Goal: Obtain resource: Download file/media

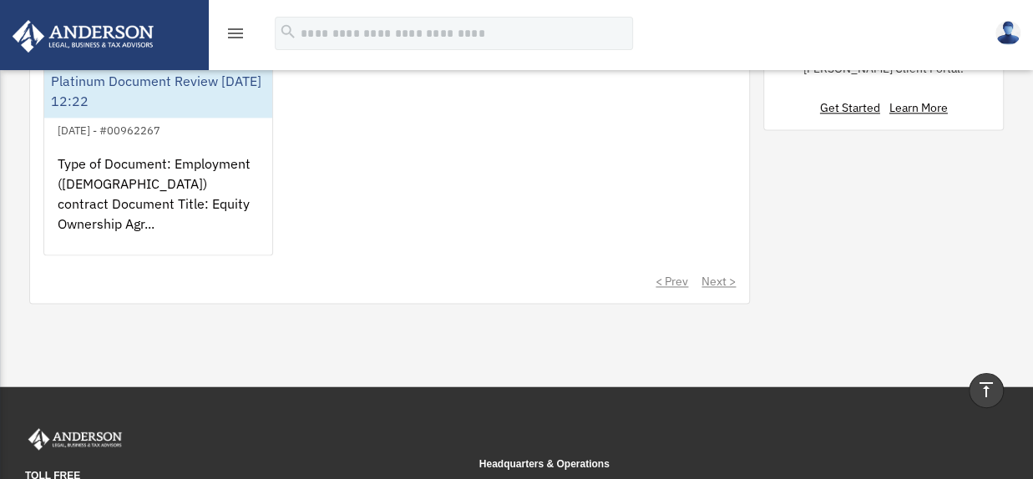
scroll to position [852, 0]
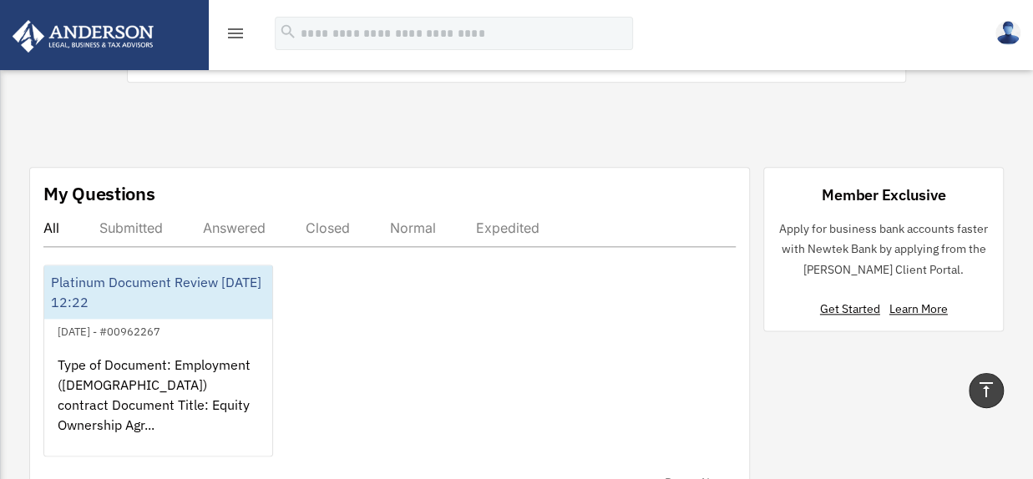
click at [241, 31] on icon "menu" at bounding box center [235, 33] width 20 height 20
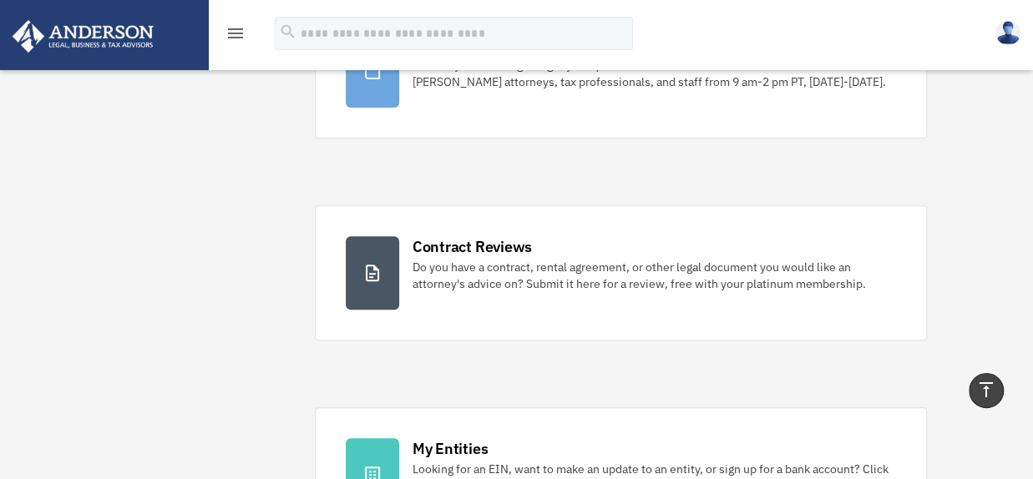
scroll to position [0, 0]
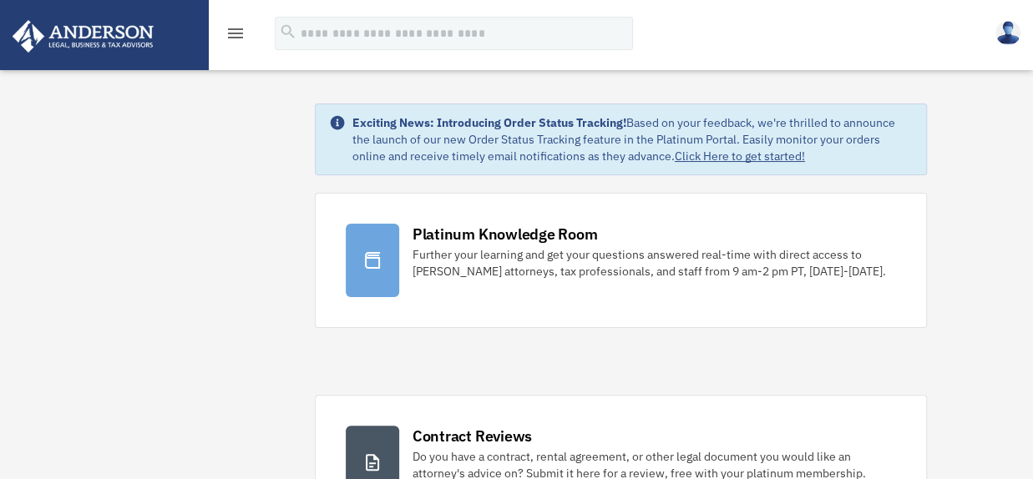
click at [104, 24] on img at bounding box center [83, 36] width 151 height 33
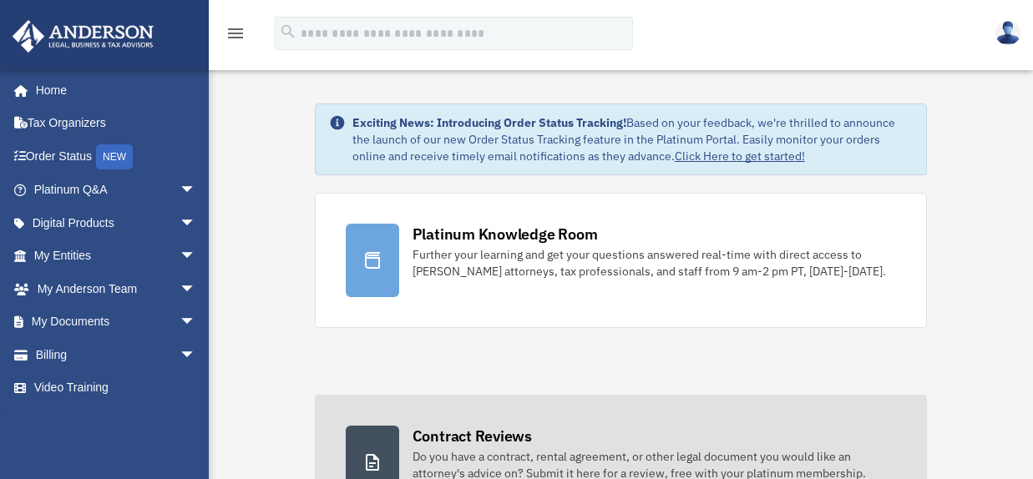
scroll to position [251, 0]
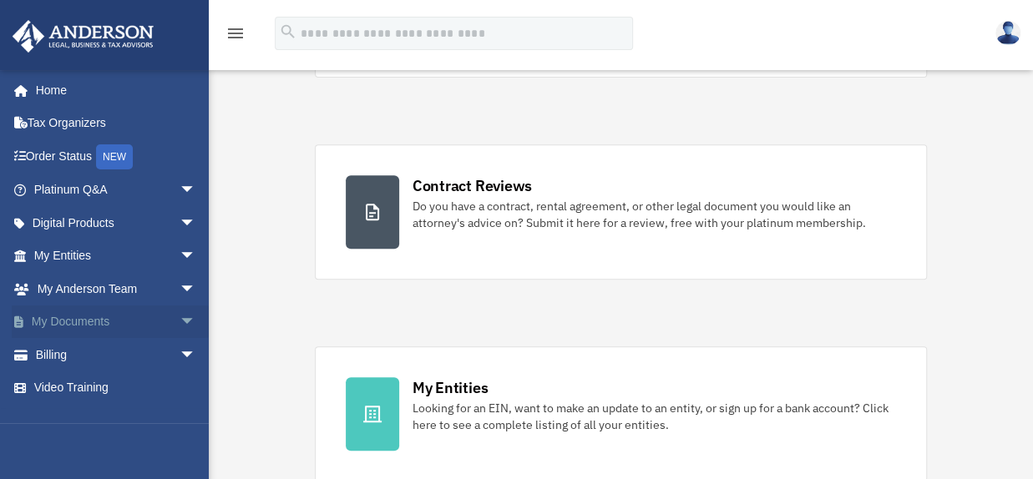
click at [180, 315] on span "arrow_drop_down" at bounding box center [196, 323] width 33 height 34
click at [70, 348] on link "Box" at bounding box center [122, 354] width 198 height 33
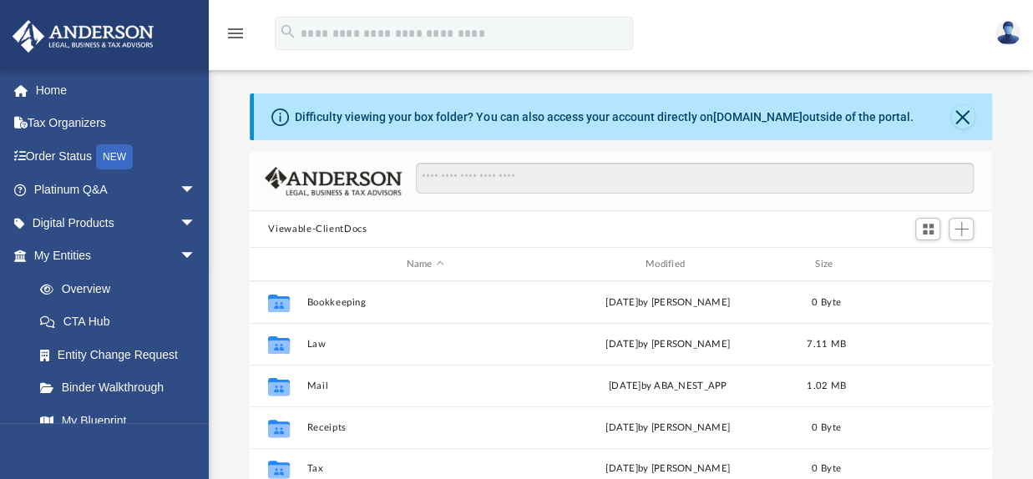
scroll to position [367, 728]
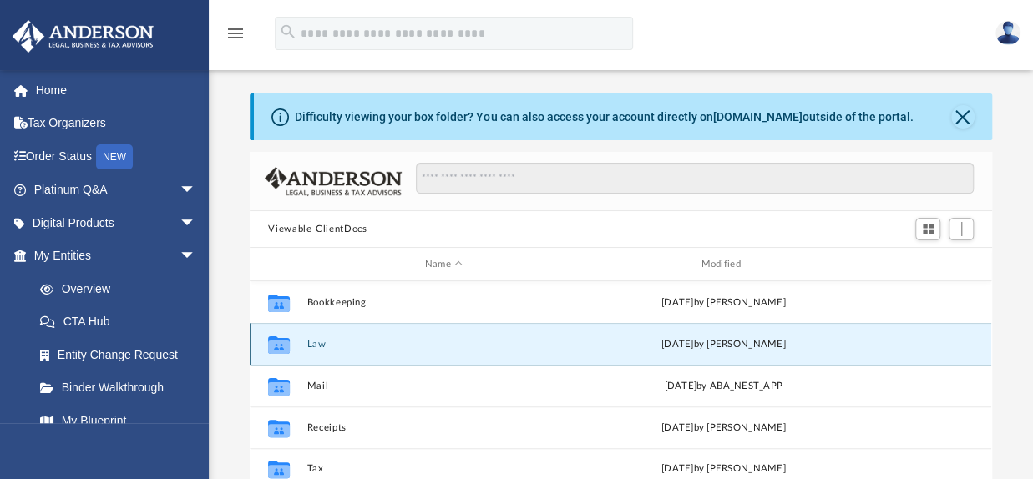
click at [312, 342] on button "Law" at bounding box center [443, 344] width 273 height 11
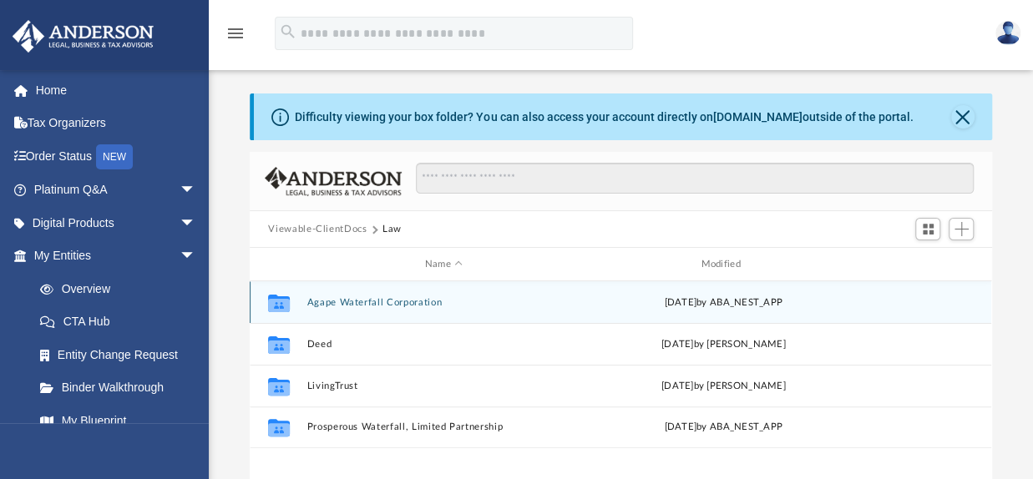
click at [384, 296] on div "Collaborated Folder Agape Waterfall Corporation [DATE] by ABA_NEST_APP" at bounding box center [621, 302] width 742 height 42
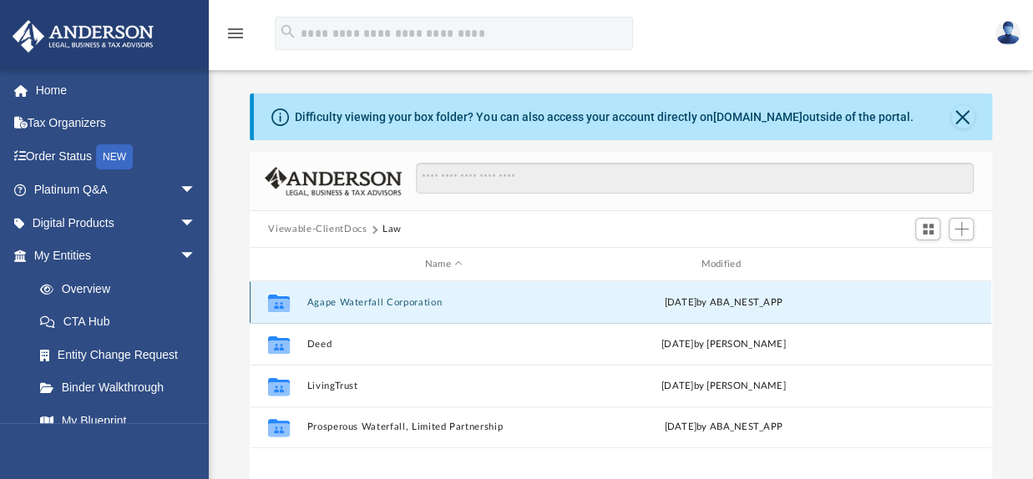
click at [362, 298] on button "Agape Waterfall Corporation" at bounding box center [443, 302] width 273 height 11
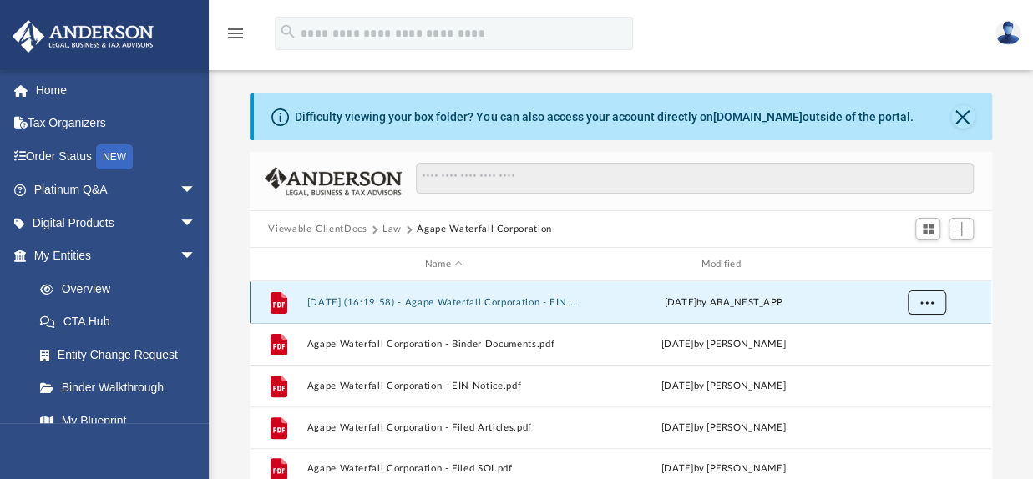
click at [925, 293] on button "More options" at bounding box center [927, 303] width 38 height 25
click at [905, 332] on li "Preview" at bounding box center [912, 336] width 48 height 18
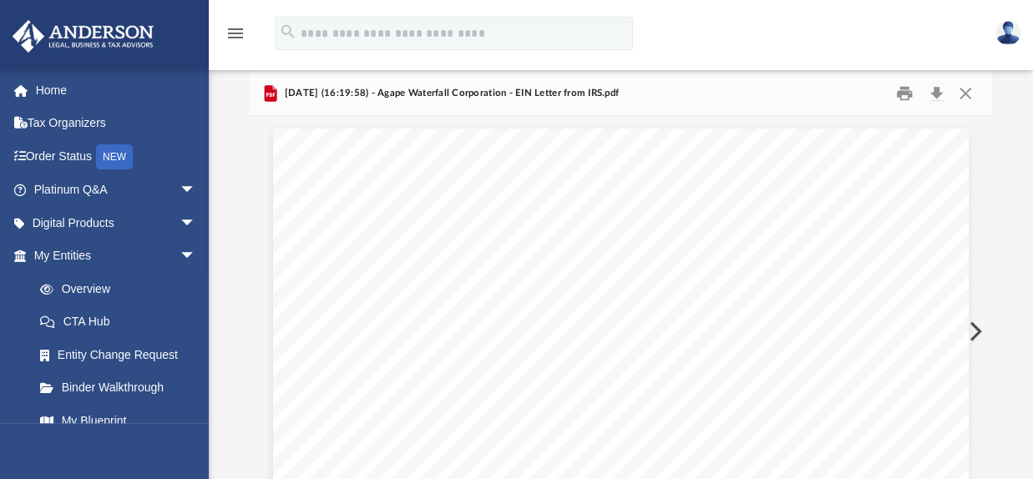
scroll to position [0, 0]
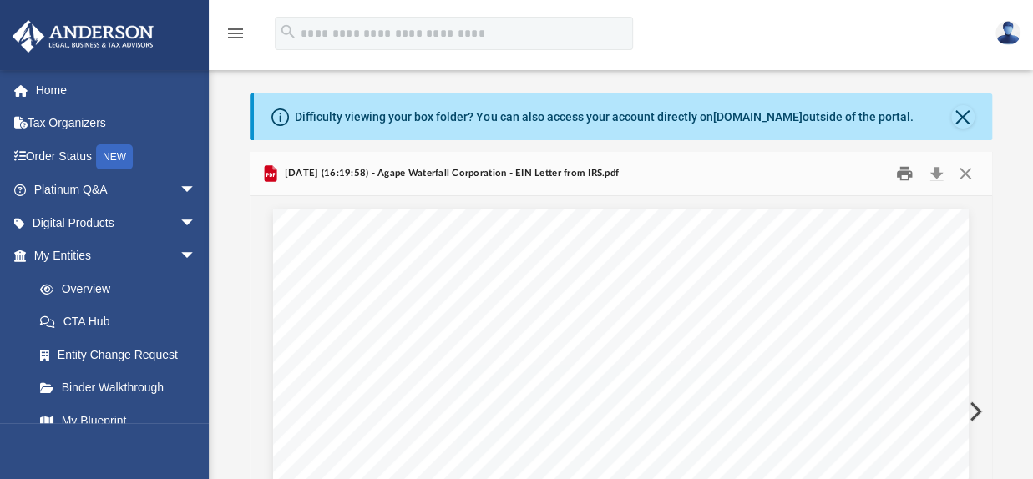
click at [904, 170] on button "Print" at bounding box center [904, 174] width 33 height 26
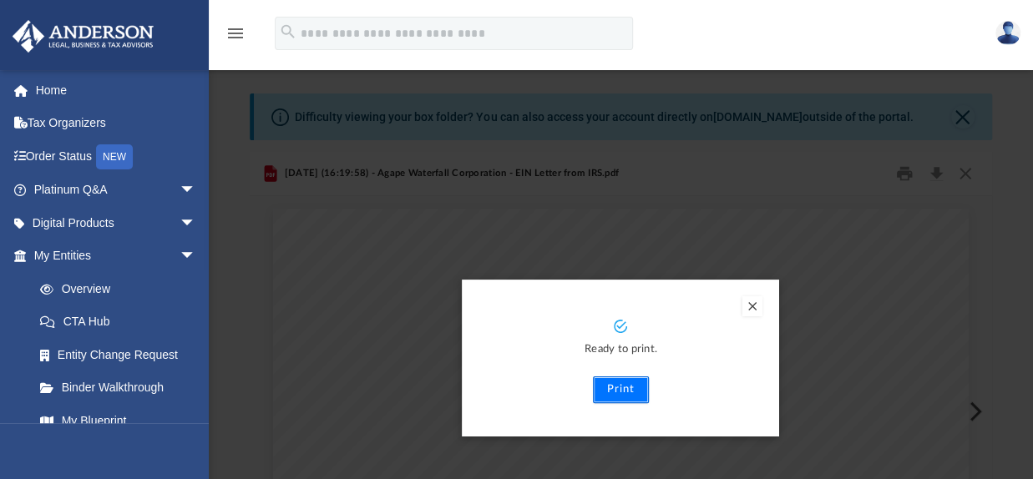
click at [629, 383] on button "Print" at bounding box center [621, 390] width 56 height 27
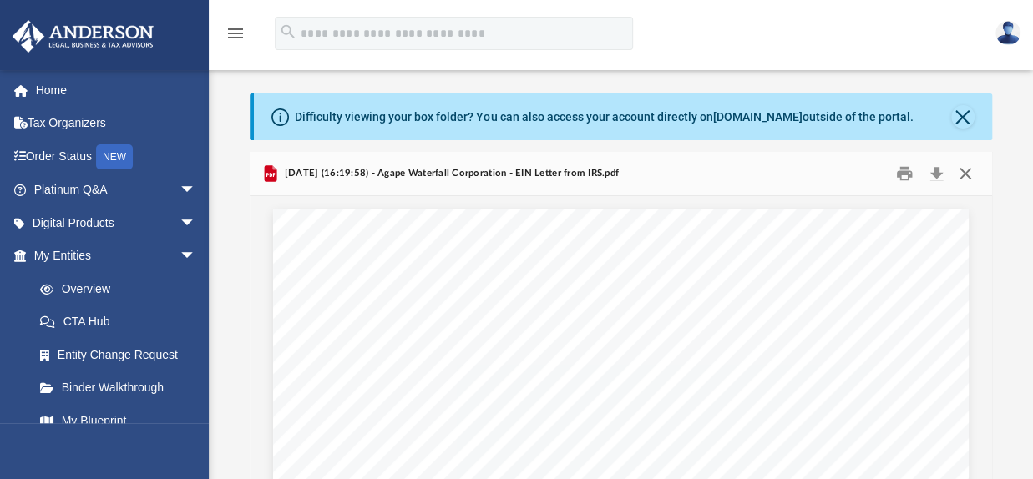
click at [965, 173] on button "Close" at bounding box center [965, 174] width 30 height 26
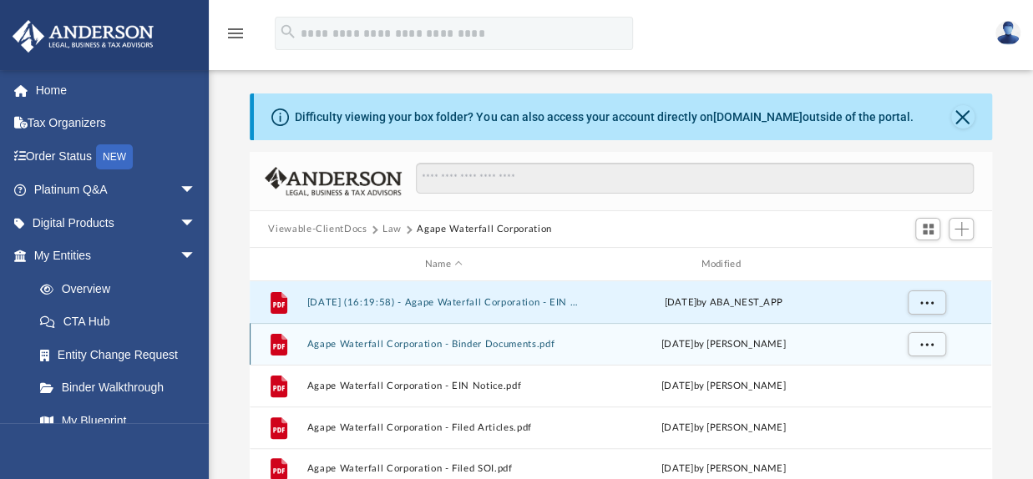
click at [484, 342] on button "Agape Waterfall Corporation - Binder Documents.pdf" at bounding box center [443, 344] width 273 height 11
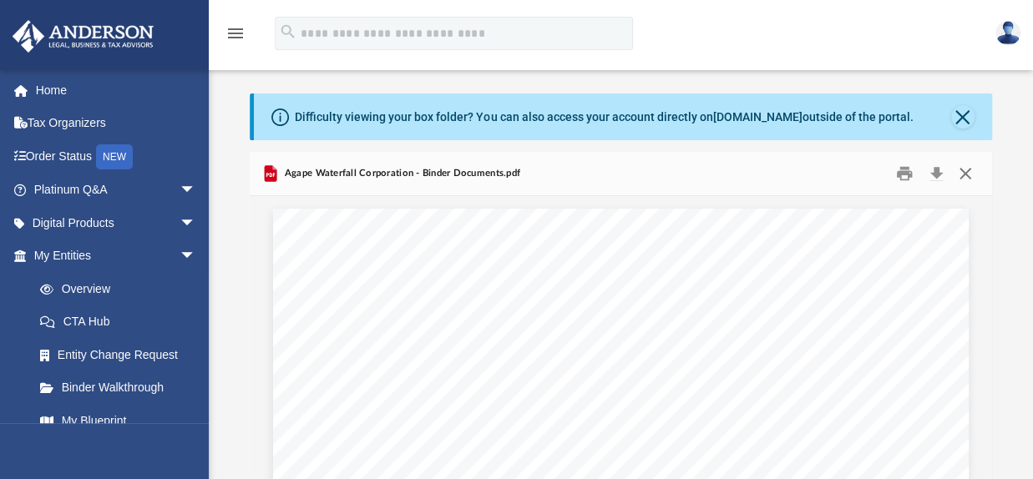
click at [960, 173] on button "Close" at bounding box center [965, 174] width 30 height 26
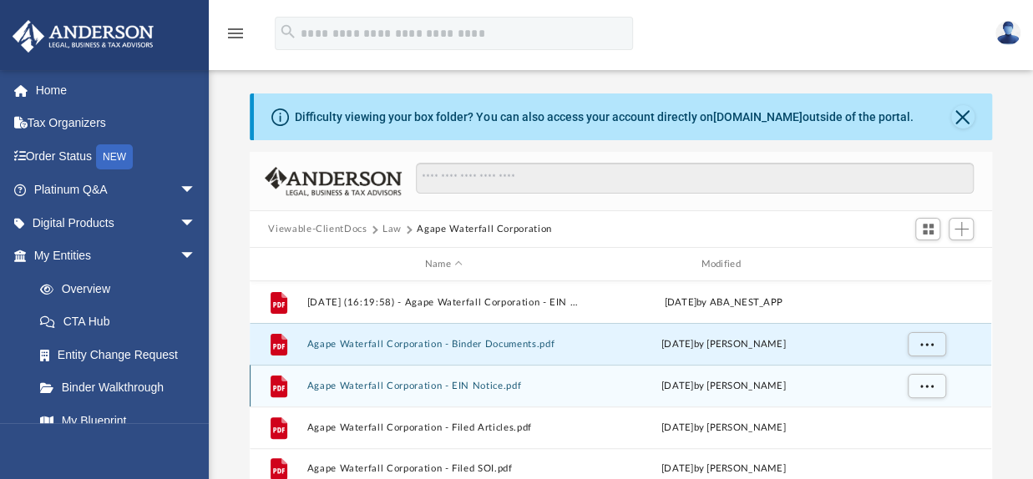
click at [483, 383] on button "Agape Waterfall Corporation - EIN Notice.pdf" at bounding box center [443, 386] width 273 height 11
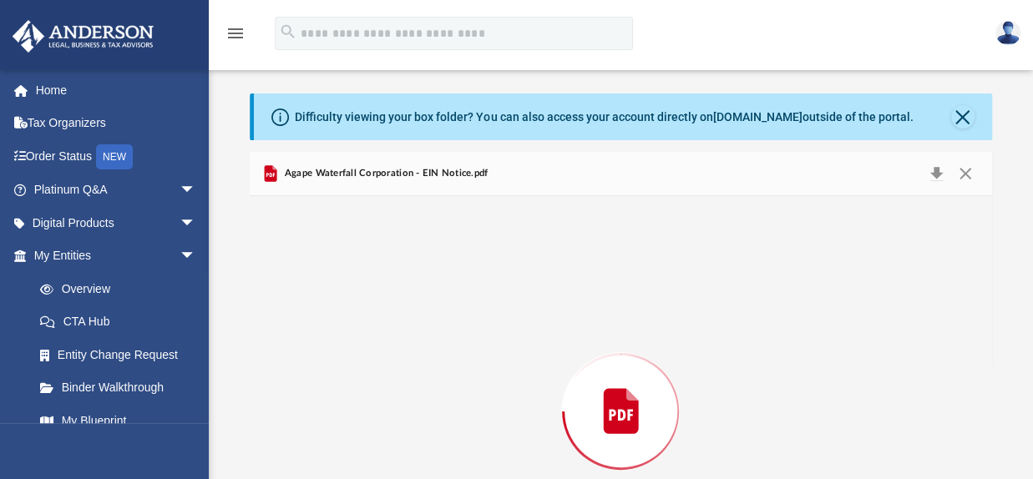
scroll to position [148, 0]
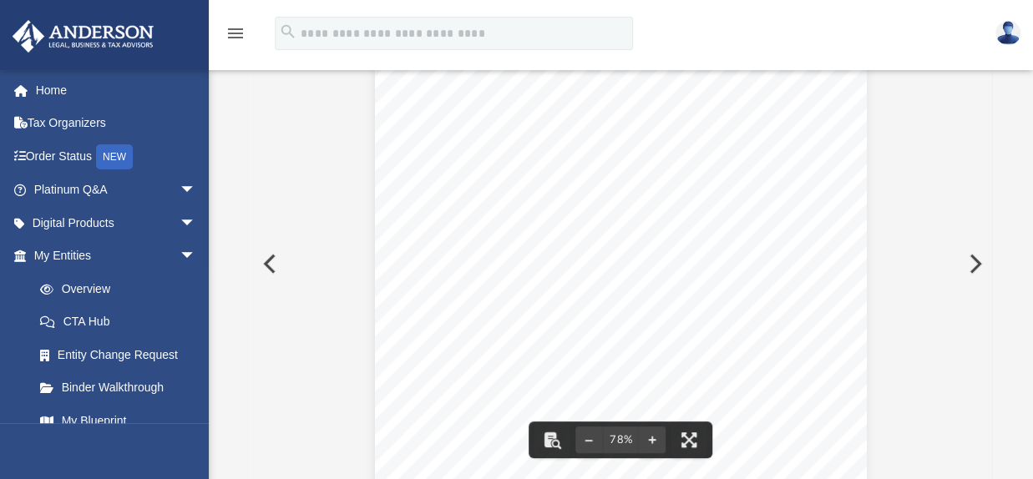
click at [686, 297] on div "Page 1" at bounding box center [621, 274] width 492 height 427
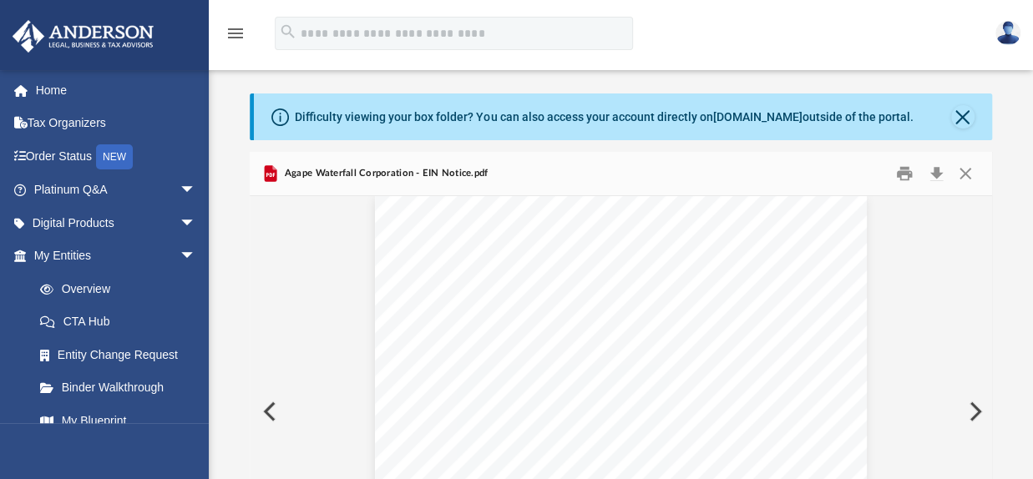
scroll to position [20, 0]
click at [905, 175] on button "Print" at bounding box center [904, 174] width 33 height 26
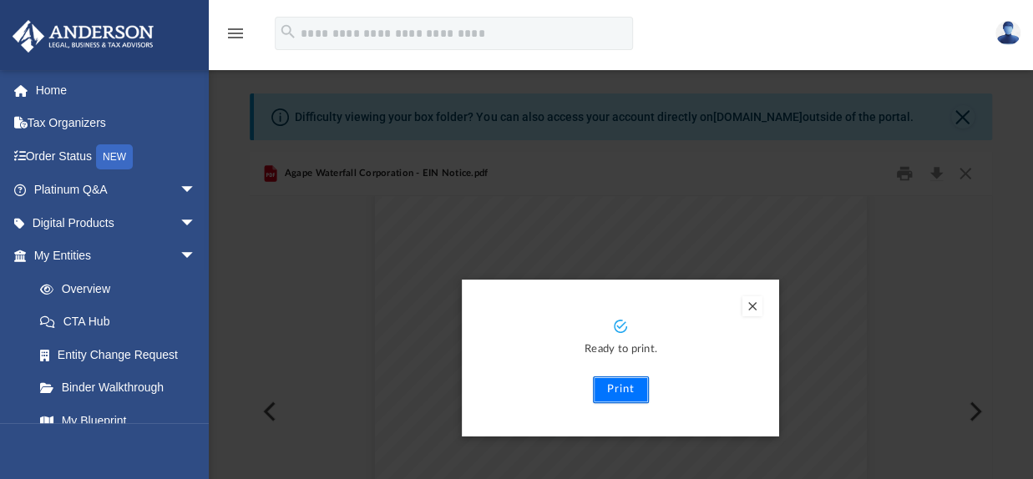
click at [622, 389] on button "Print" at bounding box center [621, 390] width 56 height 27
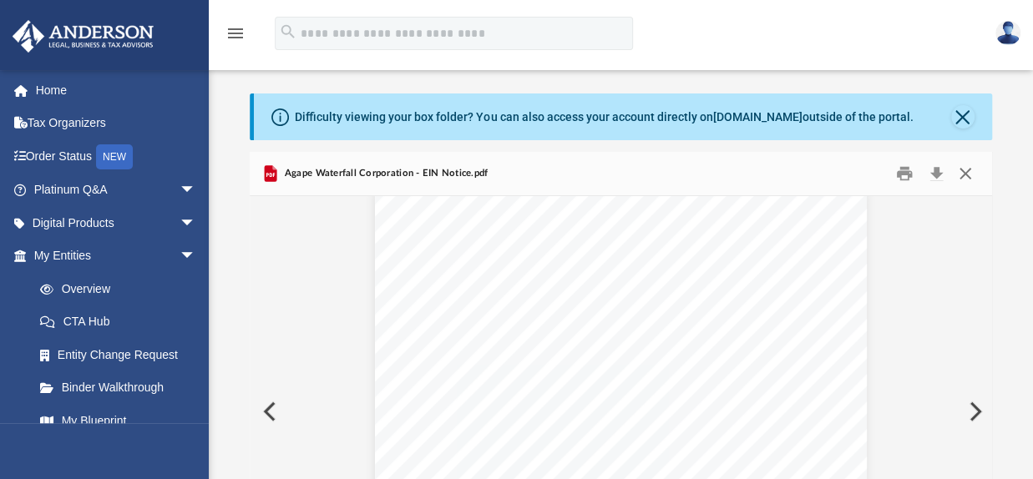
click at [967, 170] on button "Close" at bounding box center [965, 174] width 30 height 26
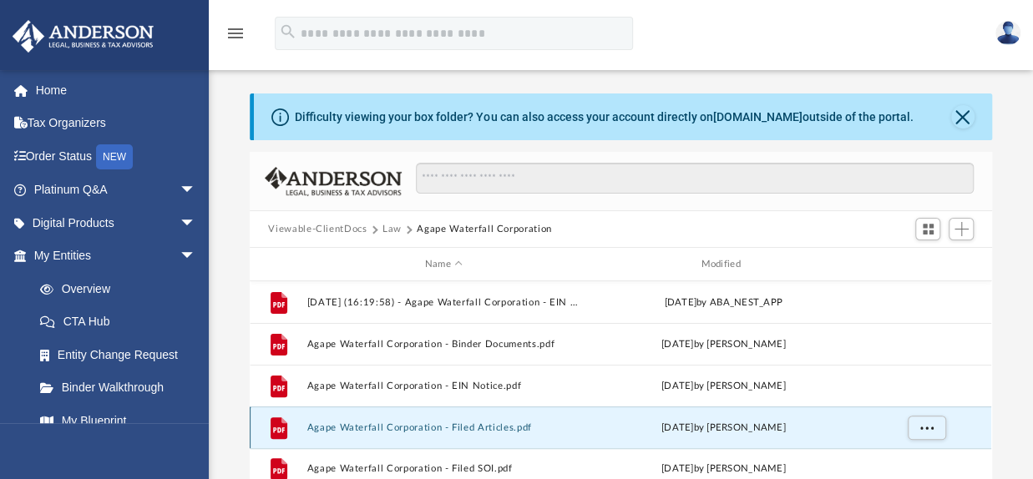
click at [487, 428] on button "Agape Waterfall Corporation - Filed Articles.pdf" at bounding box center [443, 428] width 273 height 11
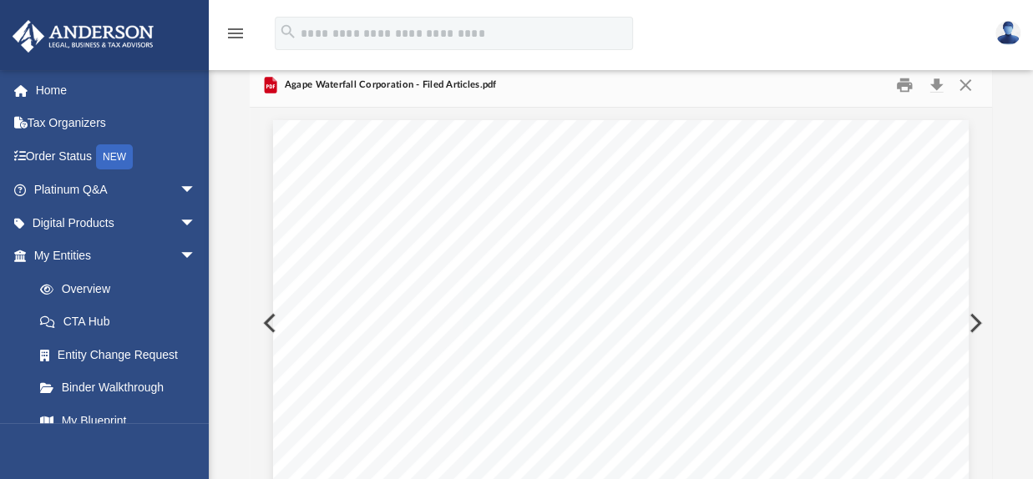
scroll to position [64, 0]
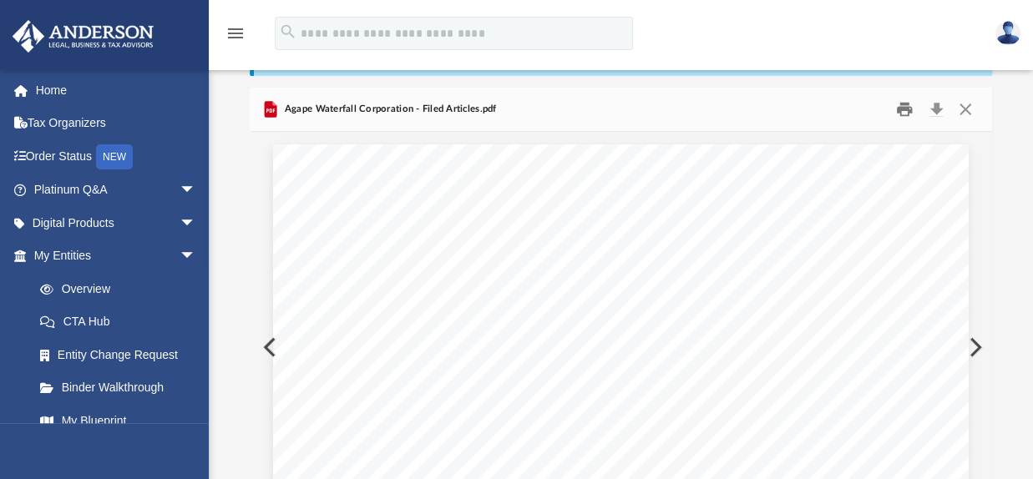
click at [901, 108] on button "Print" at bounding box center [904, 110] width 33 height 26
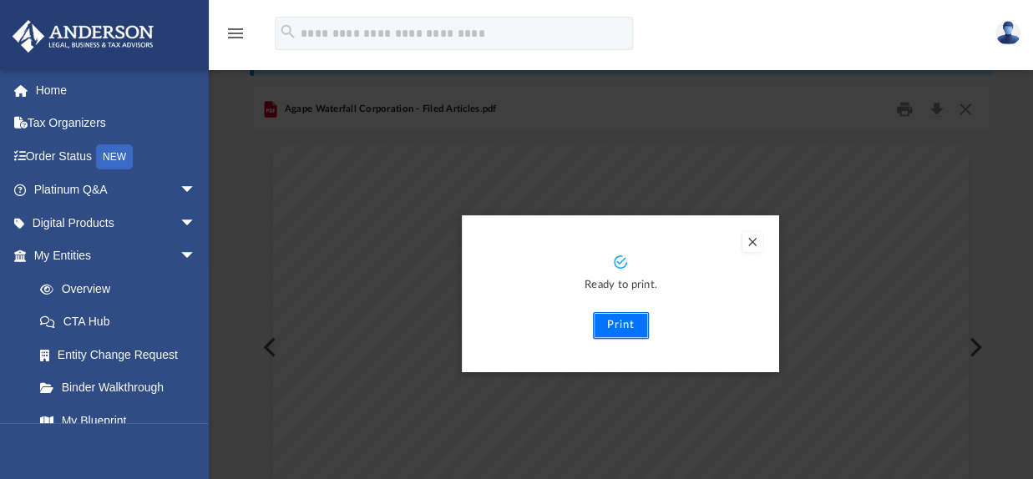
click at [624, 316] on button "Print" at bounding box center [621, 325] width 56 height 27
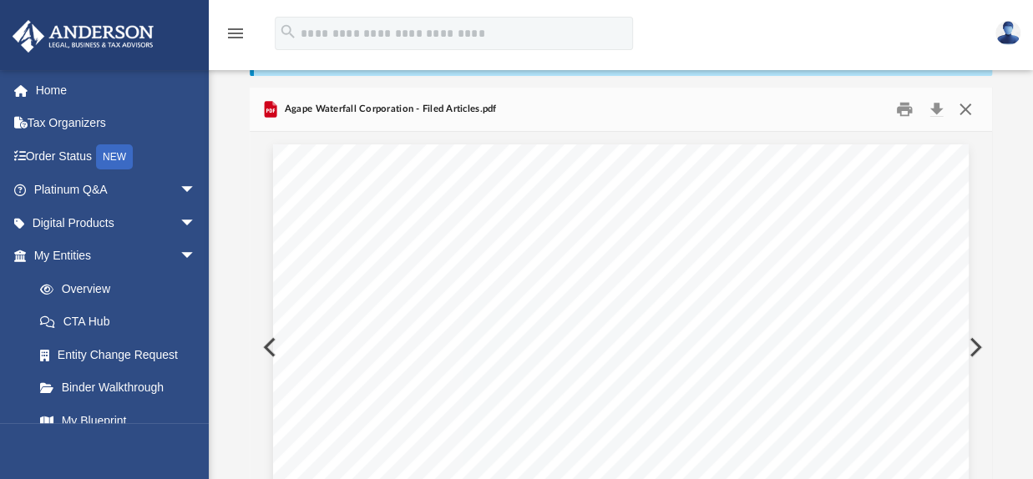
click at [966, 108] on button "Close" at bounding box center [965, 110] width 30 height 26
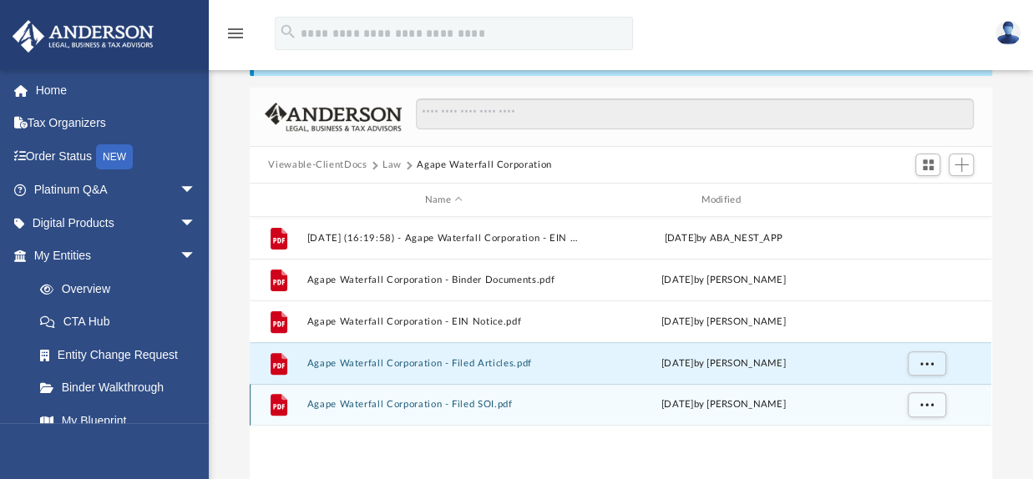
click at [458, 403] on button "Agape Waterfall Corporation - Filed SOI.pdf" at bounding box center [443, 404] width 273 height 11
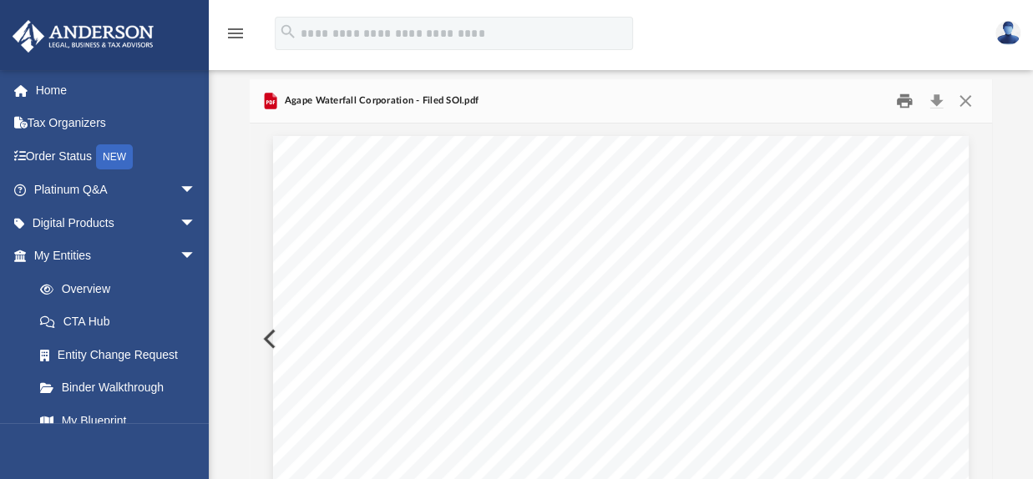
scroll to position [0, 0]
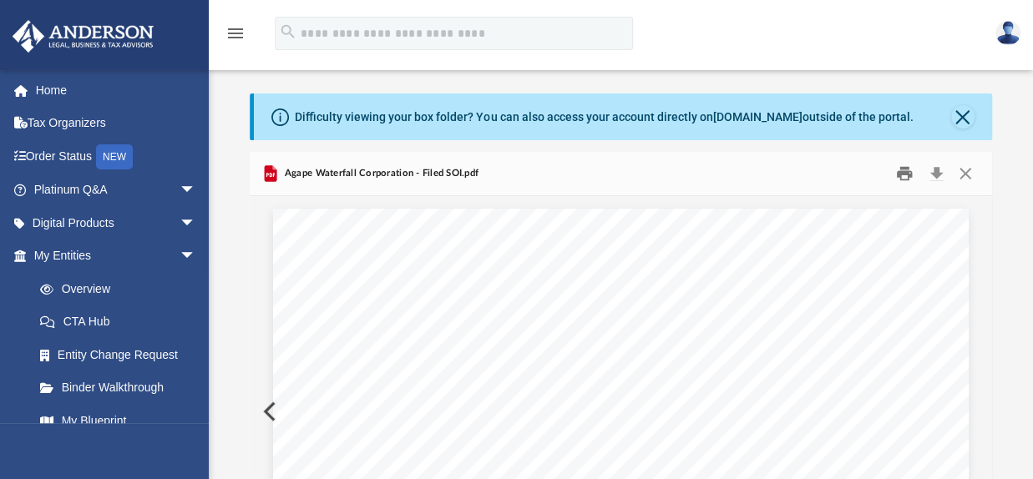
click at [898, 170] on button "Print" at bounding box center [904, 174] width 33 height 26
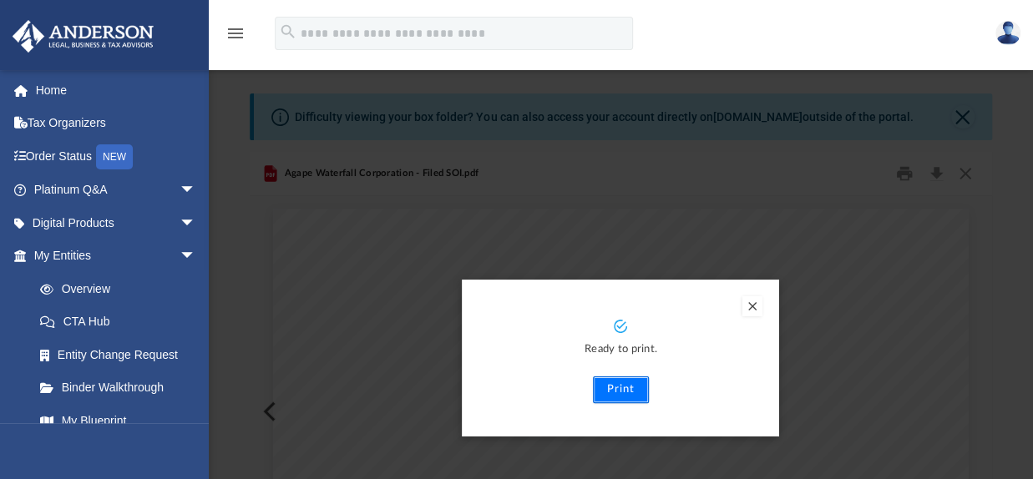
click at [626, 385] on button "Print" at bounding box center [621, 390] width 56 height 27
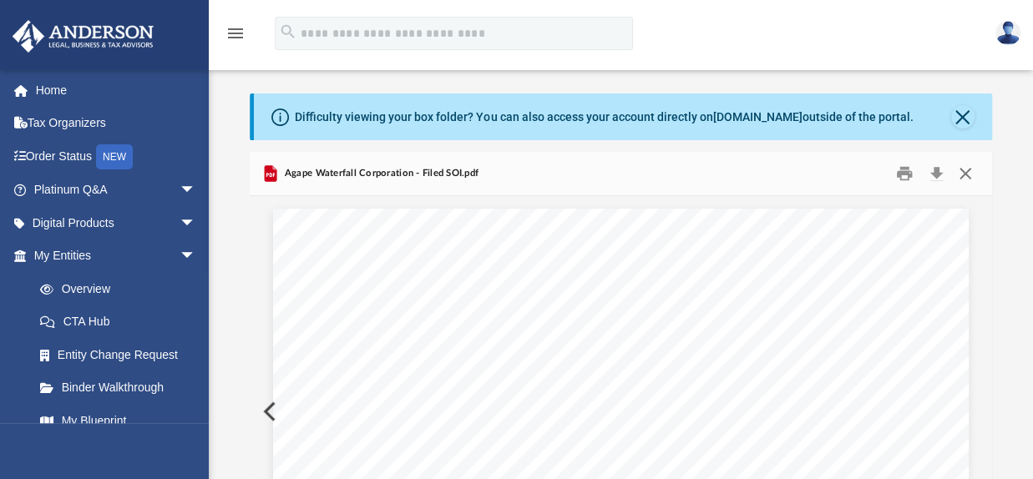
click at [957, 178] on button "Close" at bounding box center [965, 174] width 30 height 26
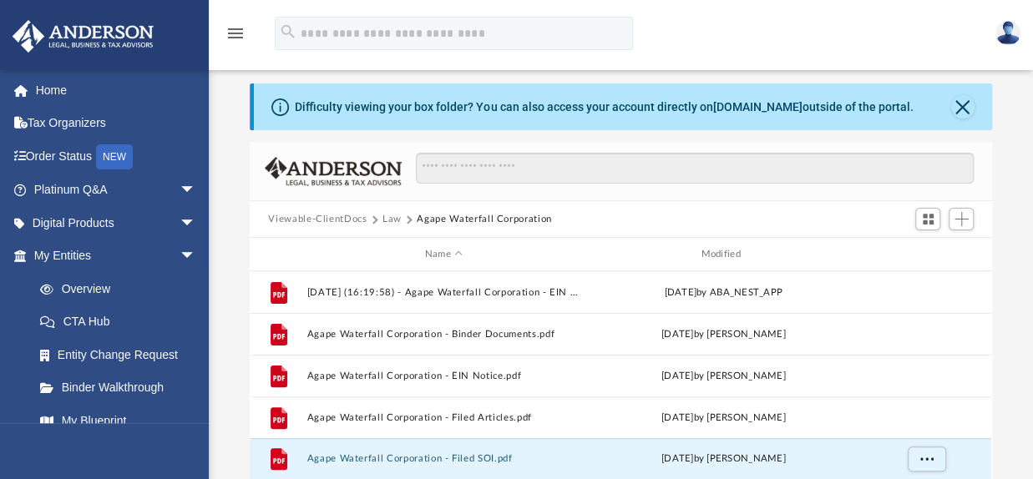
drag, startPoint x: 384, startPoint y: 219, endPoint x: 399, endPoint y: 224, distance: 15.8
click at [385, 219] on button "Law" at bounding box center [391, 219] width 19 height 15
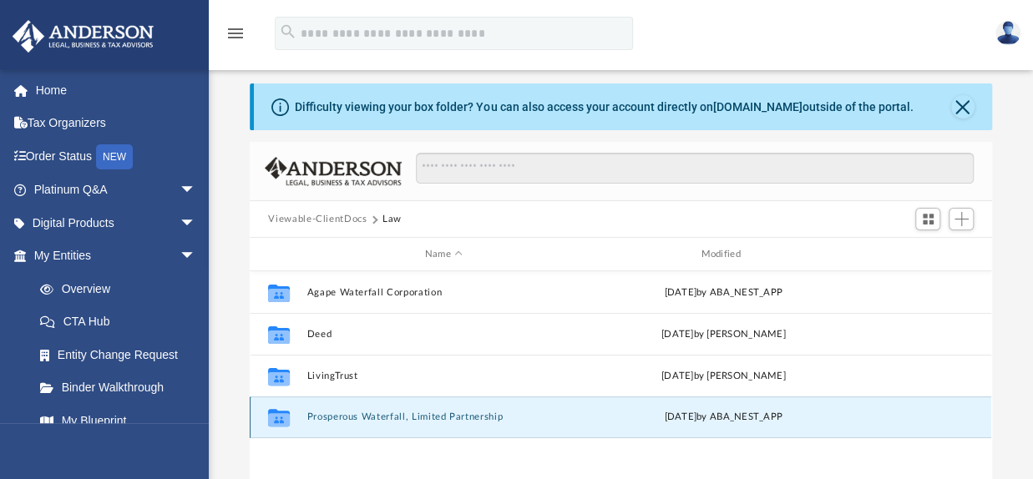
click at [391, 416] on button "Prosperous Waterfall, Limited Partnership" at bounding box center [443, 417] width 273 height 11
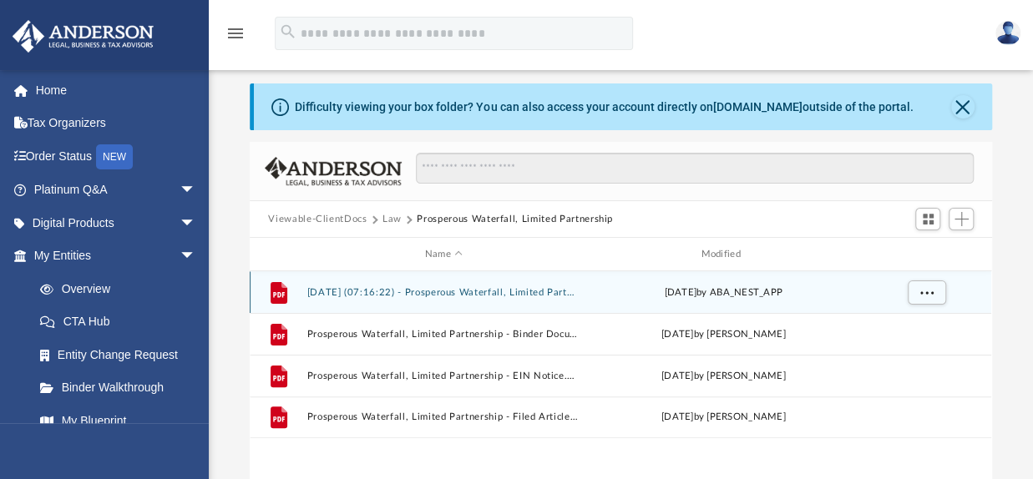
click at [509, 291] on button "2025.06.18 (07:16:22) - Prosperous Waterfall, Limited Partnership - EIN Letter …" at bounding box center [443, 292] width 273 height 11
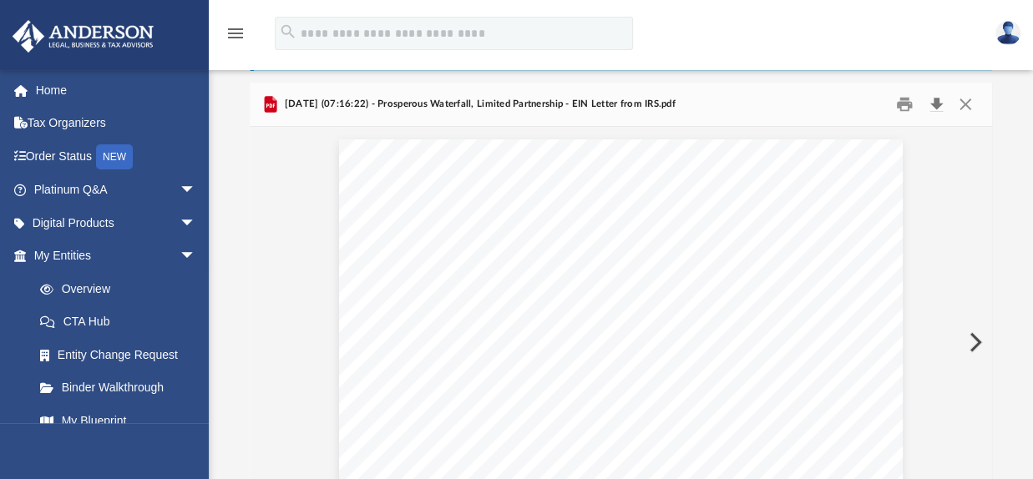
scroll to position [0, 0]
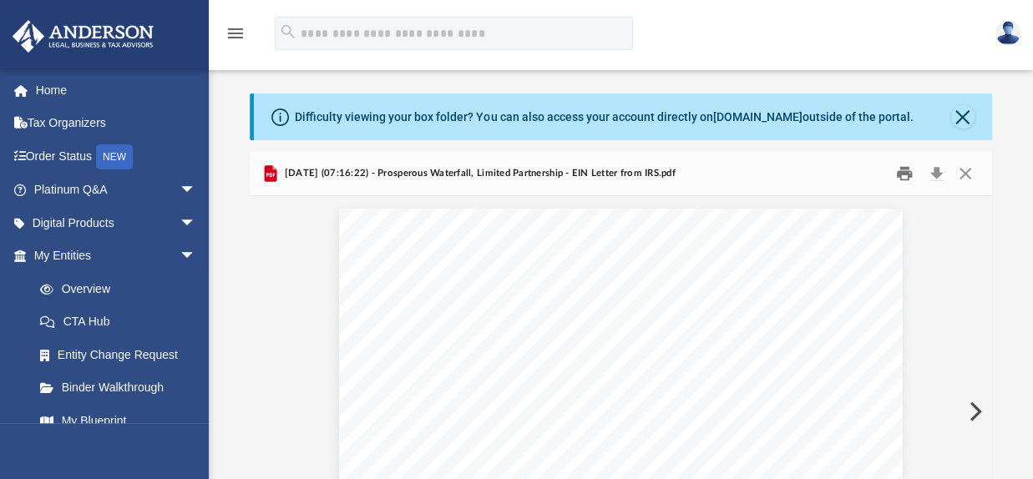
click at [902, 172] on button "Print" at bounding box center [904, 174] width 33 height 26
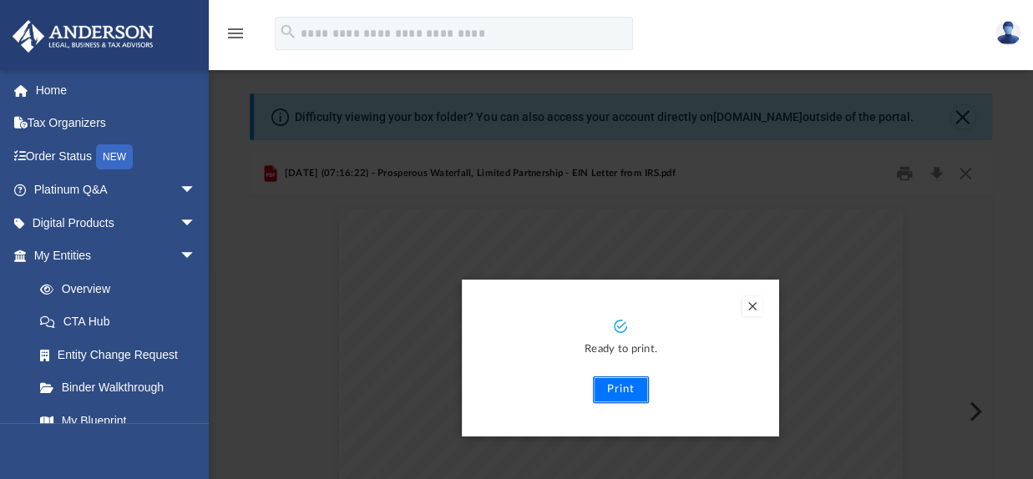
click at [624, 382] on button "Print" at bounding box center [621, 390] width 56 height 27
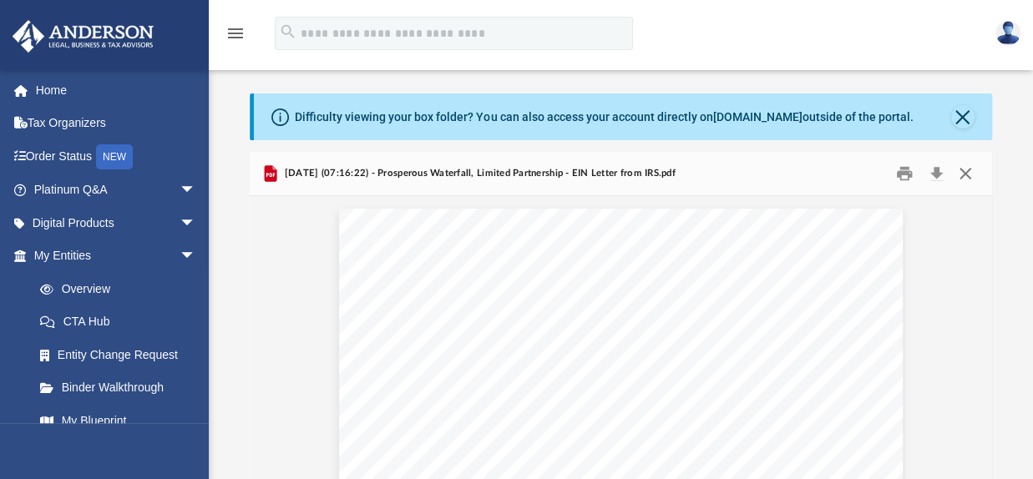
click at [962, 167] on button "Close" at bounding box center [965, 174] width 30 height 26
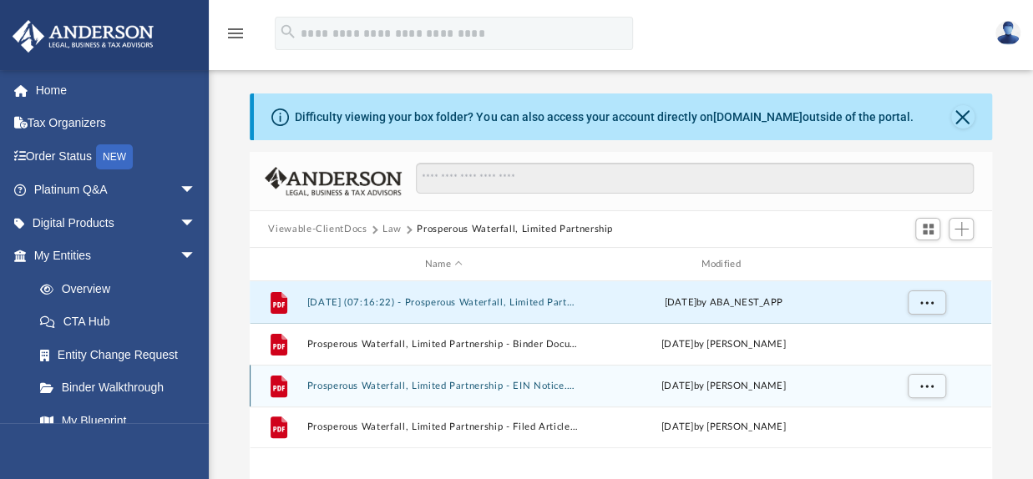
click at [515, 387] on button "Prosperous Waterfall, Limited Partnership - EIN Notice.pdf" at bounding box center [443, 386] width 273 height 11
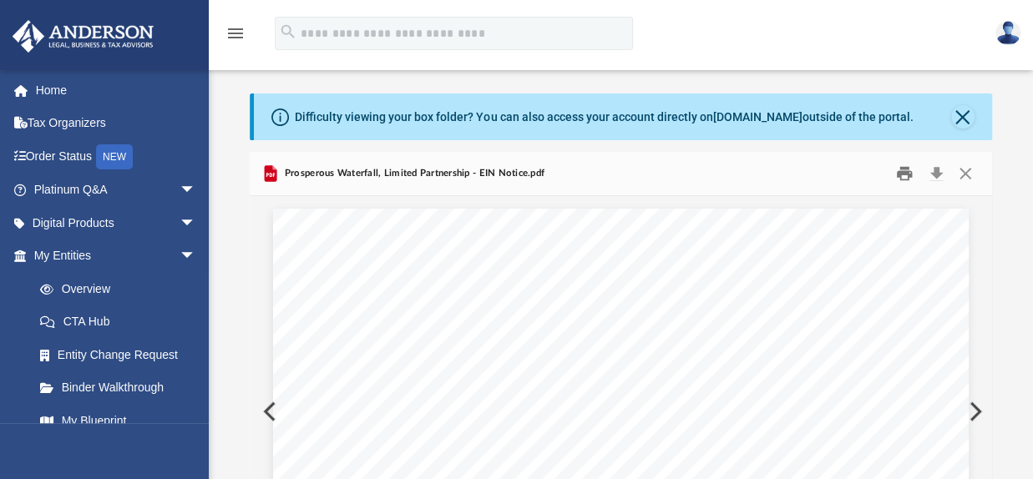
click at [899, 171] on button "Print" at bounding box center [904, 174] width 33 height 26
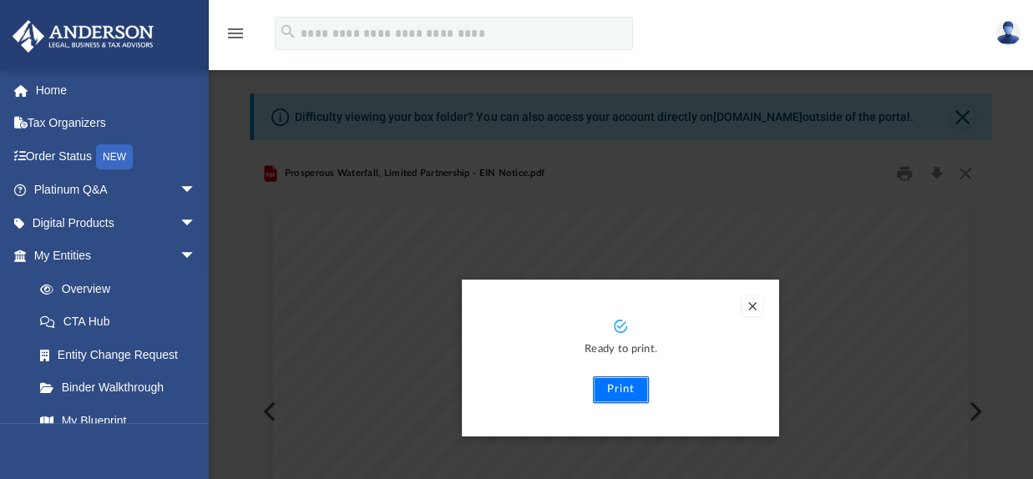
click at [616, 384] on button "Print" at bounding box center [621, 390] width 56 height 27
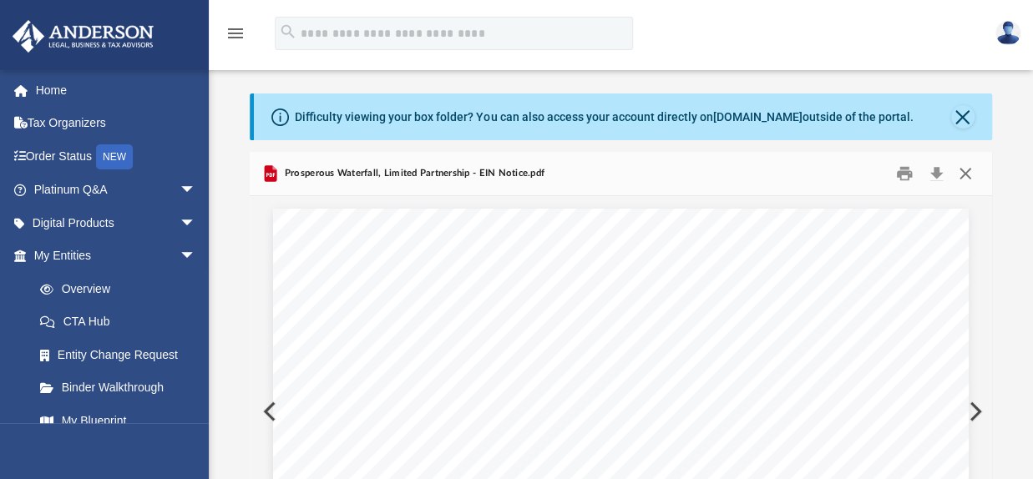
click at [968, 170] on button "Close" at bounding box center [965, 174] width 30 height 26
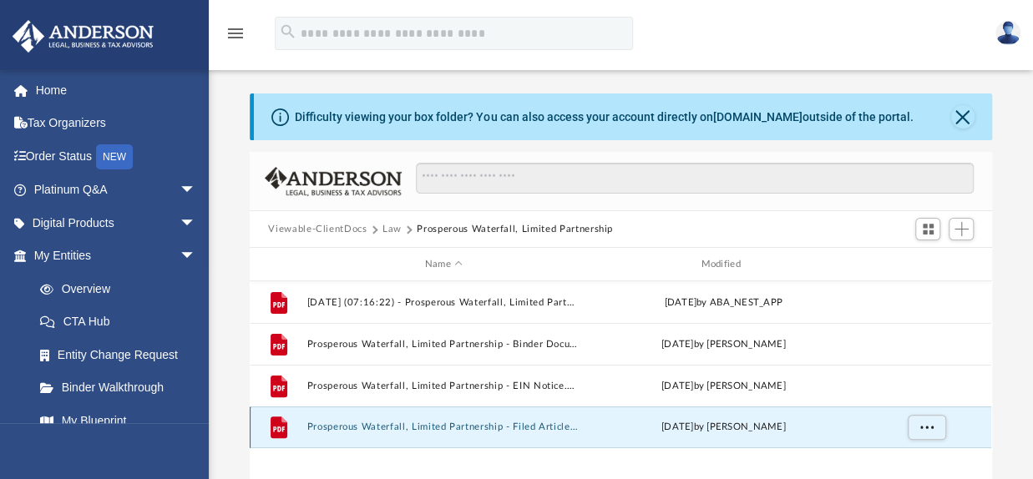
click at [491, 431] on button "Prosperous Waterfall, Limited Partnership - Filed Articles.pdf" at bounding box center [443, 427] width 273 height 11
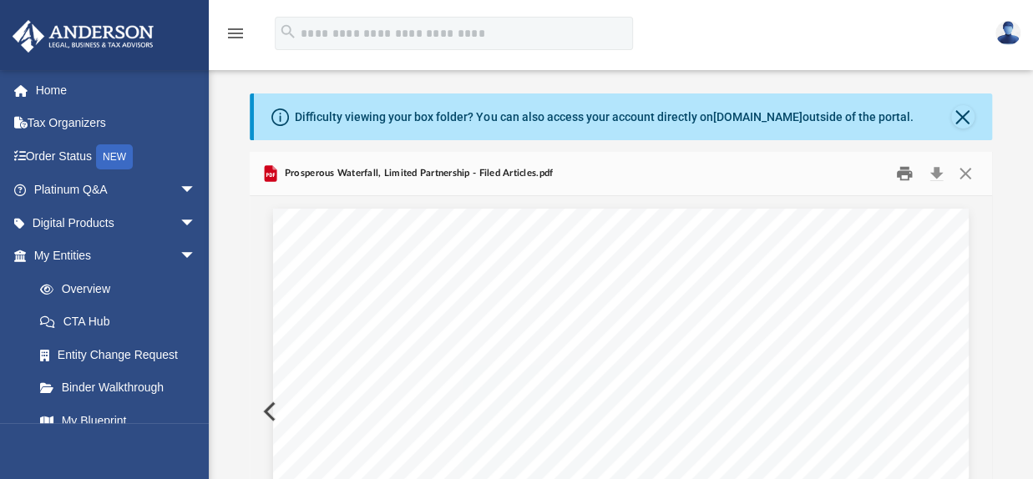
click at [904, 175] on button "Print" at bounding box center [904, 174] width 33 height 26
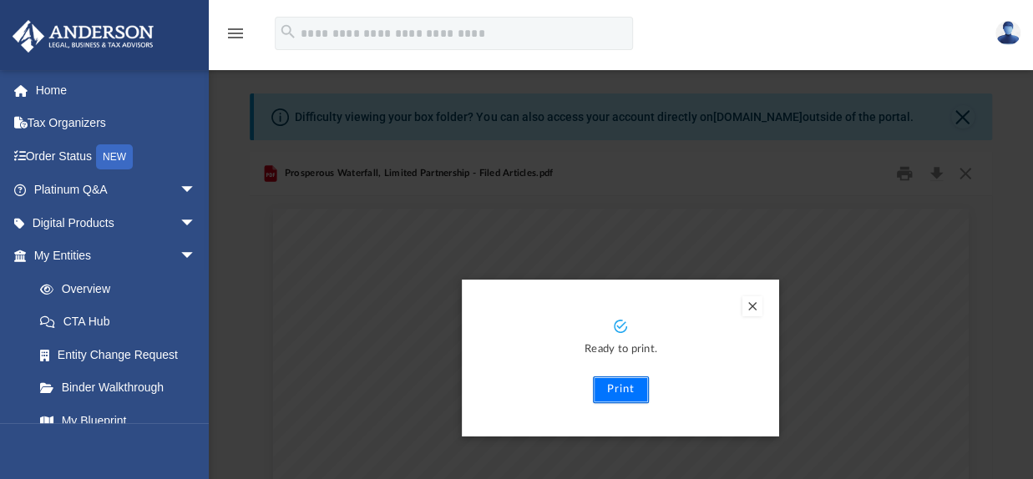
click at [615, 384] on button "Print" at bounding box center [621, 390] width 56 height 27
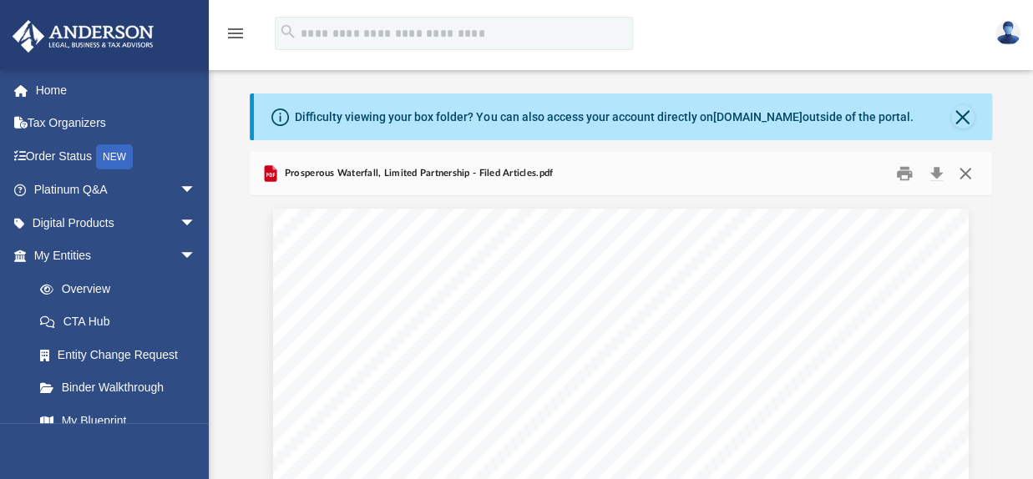
click at [960, 170] on button "Close" at bounding box center [965, 174] width 30 height 26
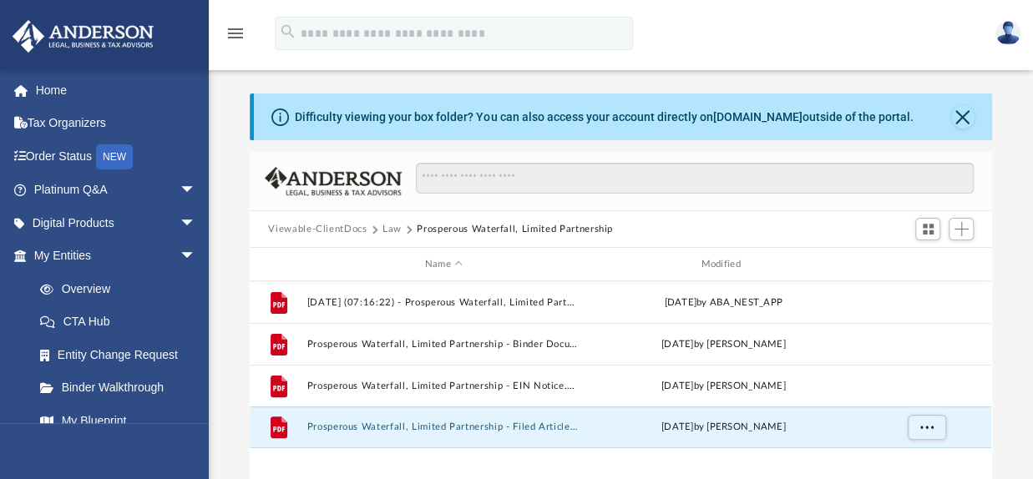
click at [349, 228] on button "Viewable-ClientDocs" at bounding box center [317, 229] width 99 height 15
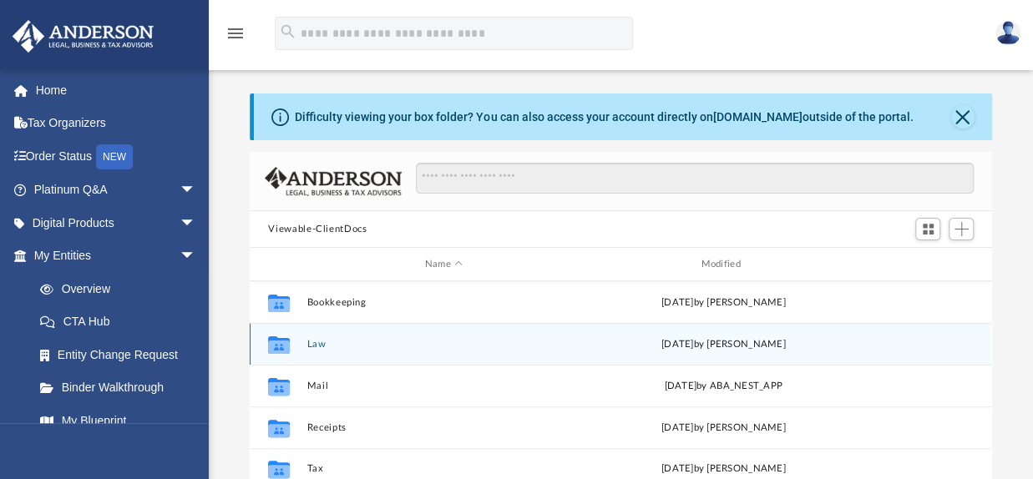
click at [315, 339] on button "Law" at bounding box center [443, 344] width 273 height 11
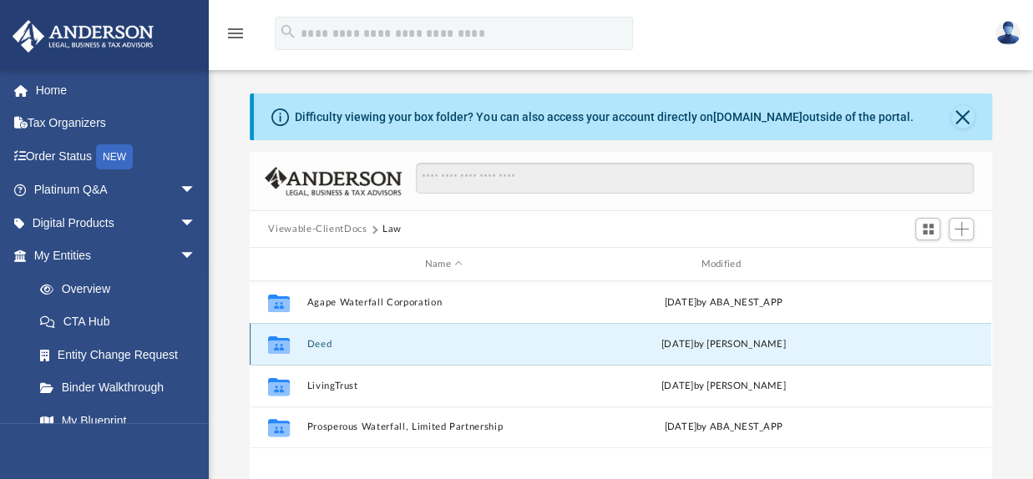
click at [316, 339] on button "Deed" at bounding box center [443, 344] width 273 height 11
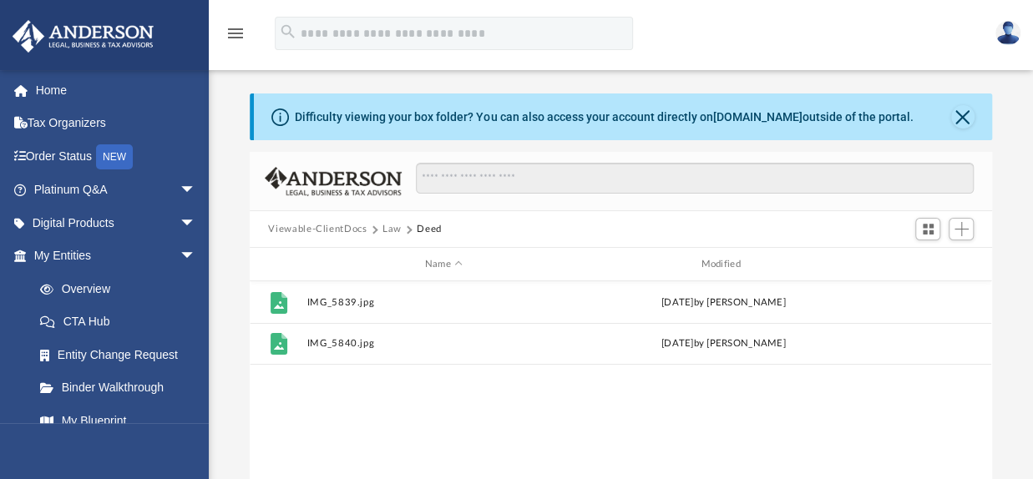
click at [354, 228] on button "Viewable-ClientDocs" at bounding box center [317, 229] width 99 height 15
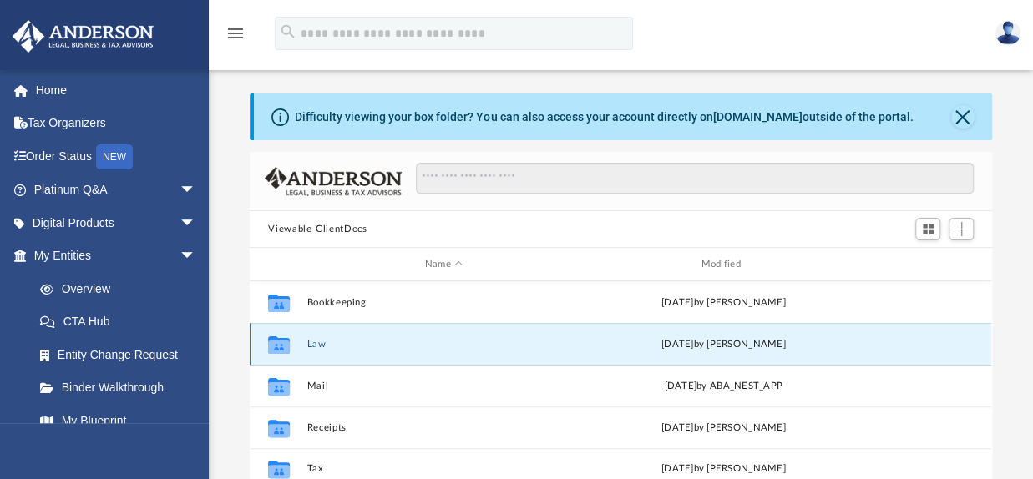
click at [320, 347] on button "Law" at bounding box center [443, 344] width 273 height 11
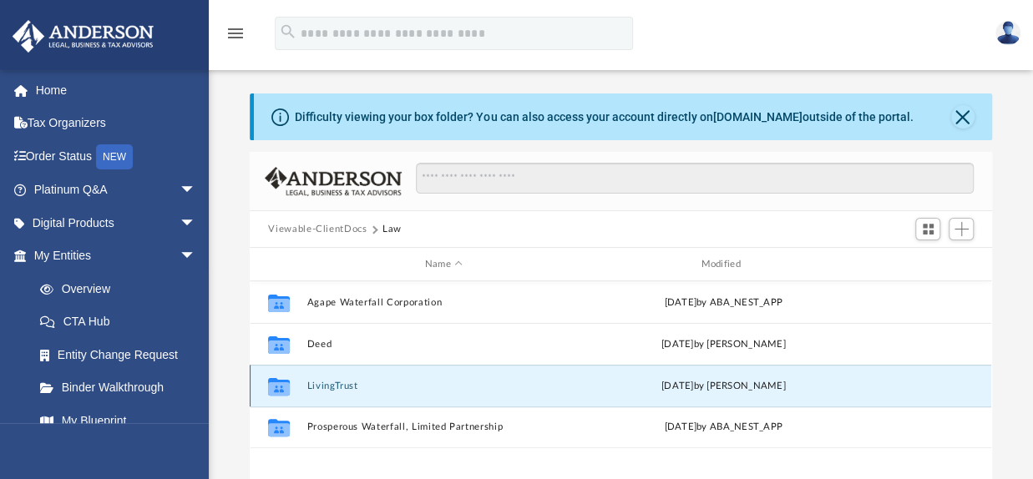
click at [322, 384] on button "LivingTrust" at bounding box center [443, 386] width 273 height 11
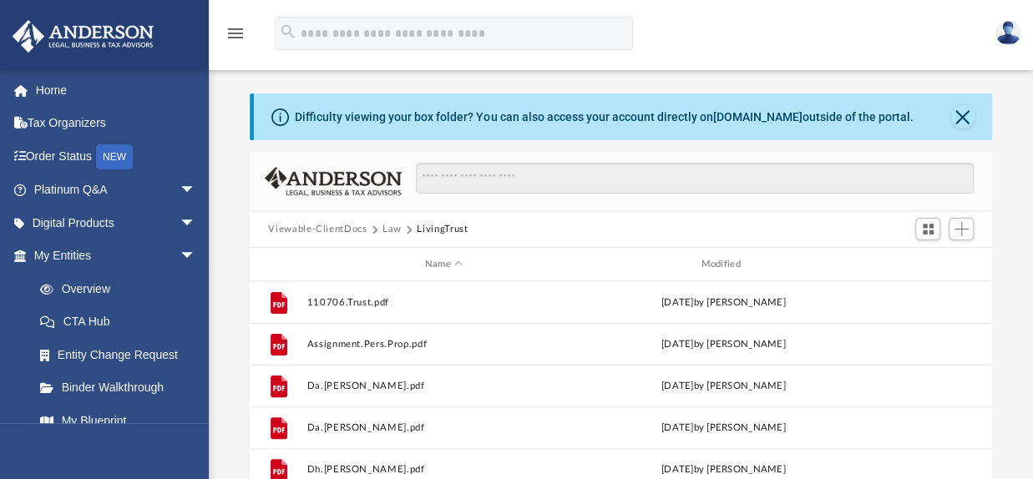
click at [336, 225] on button "Viewable-ClientDocs" at bounding box center [317, 229] width 99 height 15
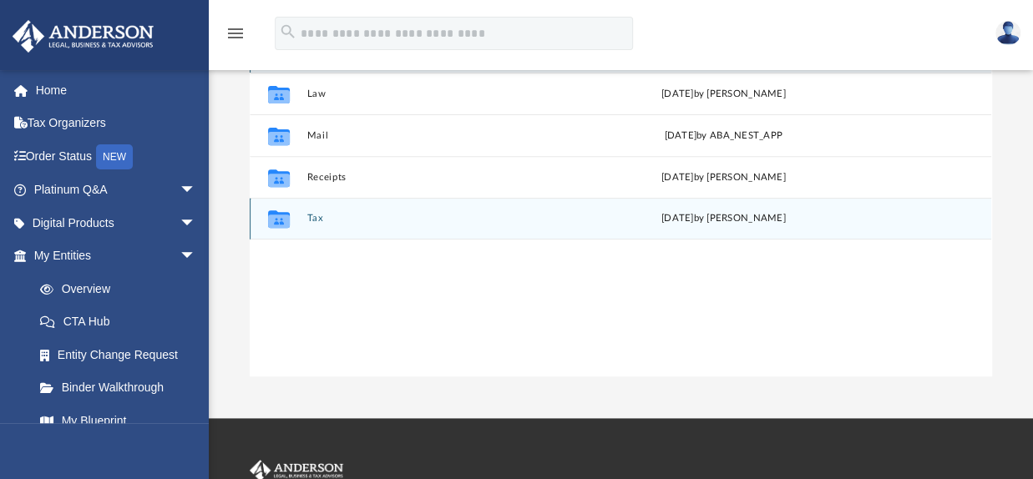
scroll to position [167, 0]
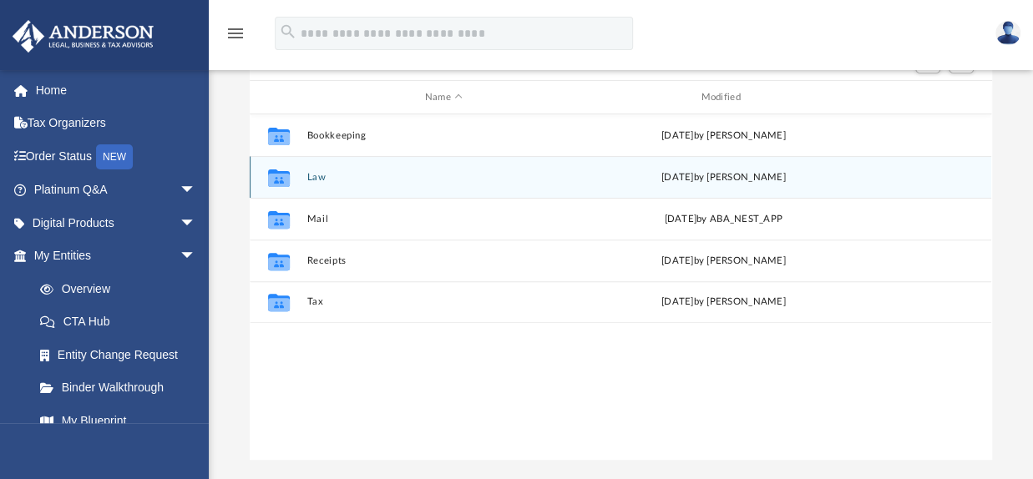
click at [321, 178] on button "Law" at bounding box center [443, 177] width 273 height 11
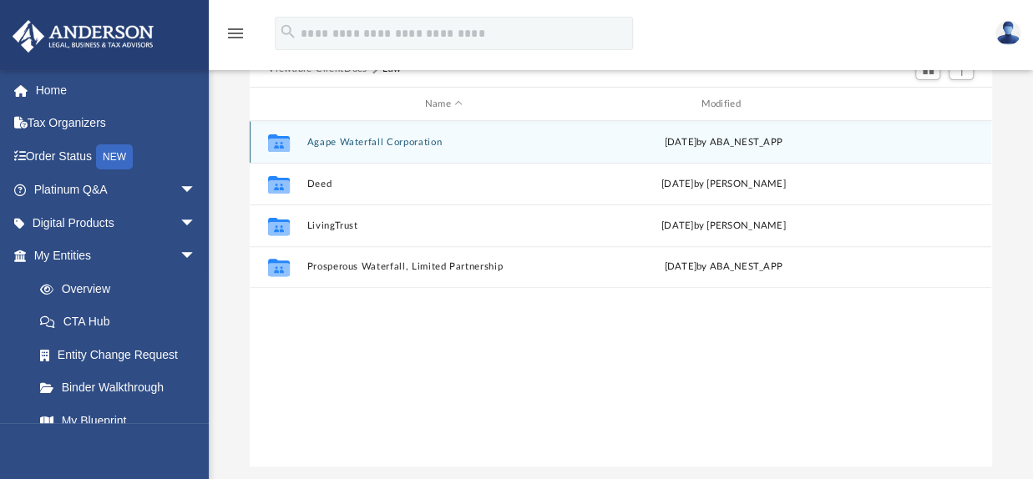
scroll to position [0, 0]
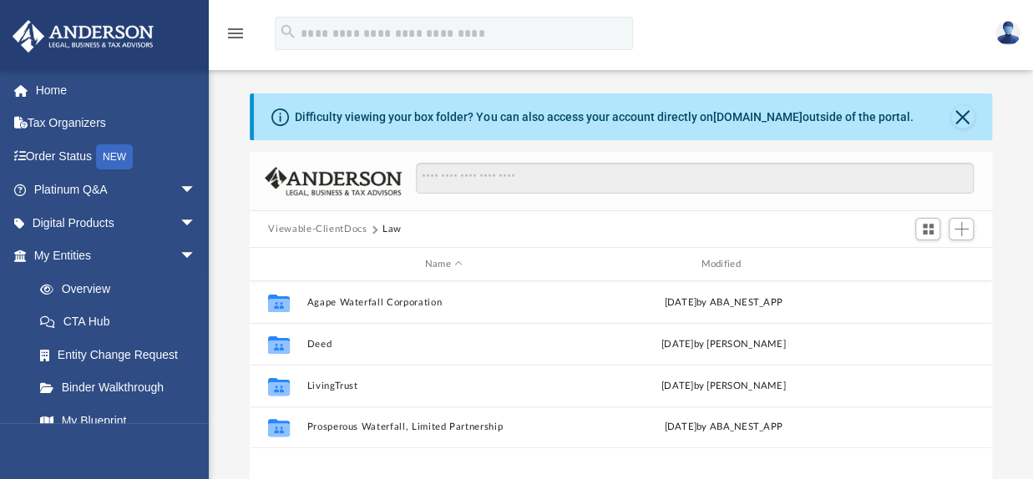
click at [347, 230] on button "Viewable-ClientDocs" at bounding box center [317, 229] width 99 height 15
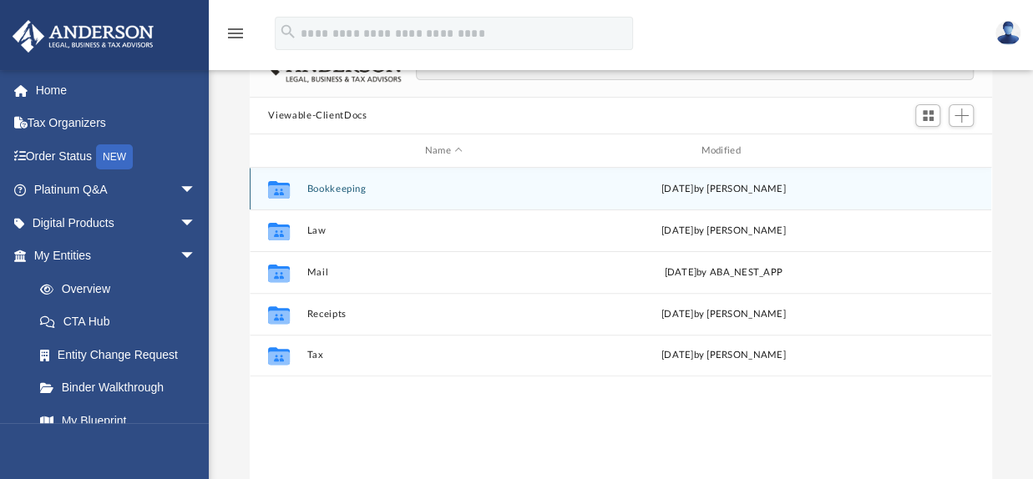
scroll to position [167, 0]
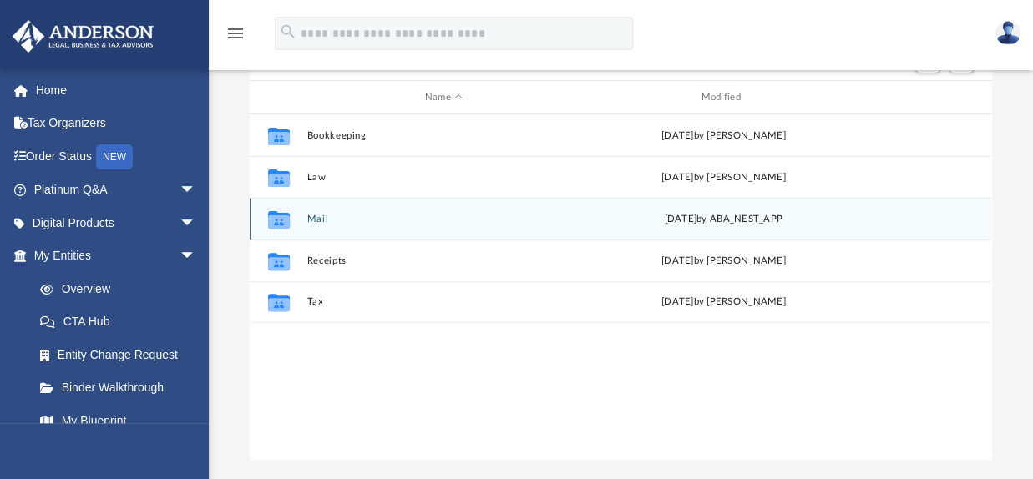
click at [319, 226] on div "Collaborated Folder Mail Thu Jun 5 2025 by ABA_NEST_APP" at bounding box center [621, 219] width 742 height 42
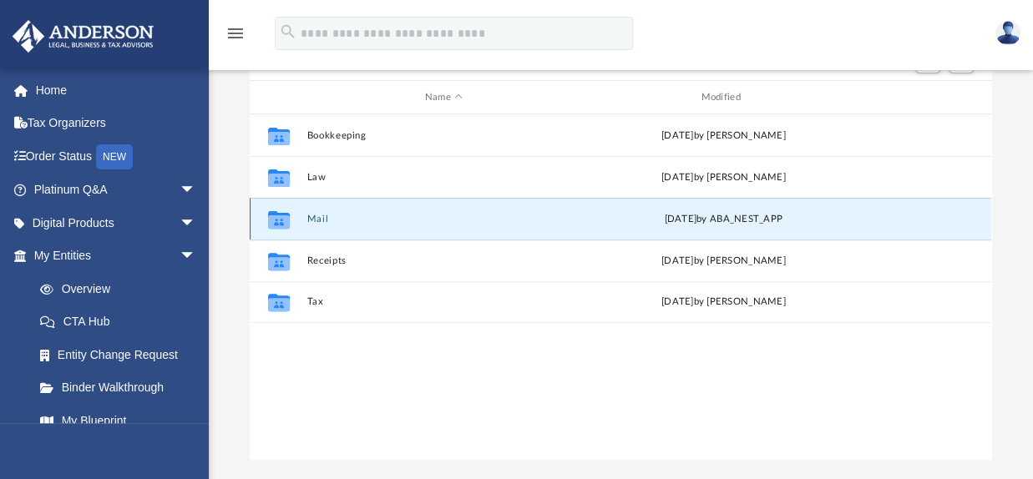
click at [308, 213] on div "Collaborated Folder Mail Thu Jun 5 2025 by ABA_NEST_APP" at bounding box center [621, 219] width 742 height 42
click at [314, 218] on button "Mail" at bounding box center [443, 219] width 273 height 11
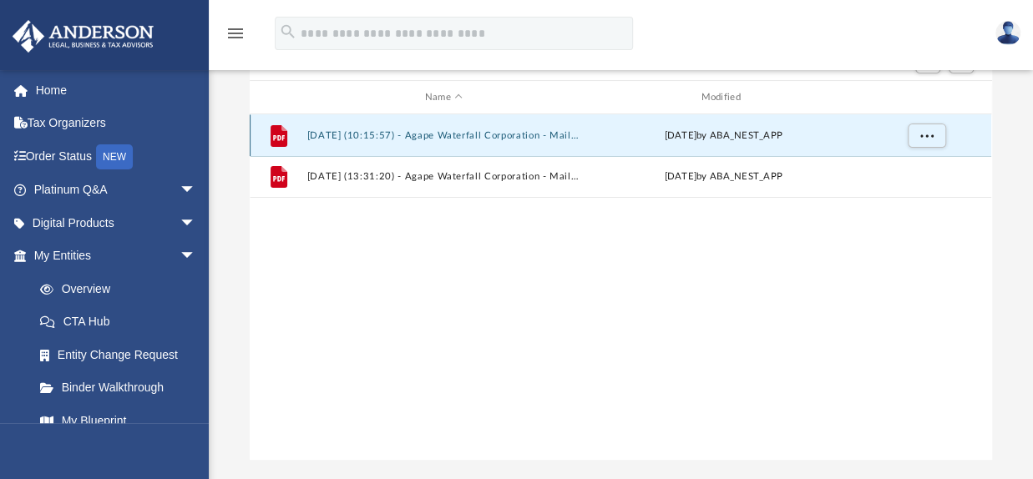
click at [505, 134] on button "2025.05.30 (10:15:57) - Agape Waterfall Corporation - Mail from U.S. Department…" at bounding box center [443, 135] width 273 height 11
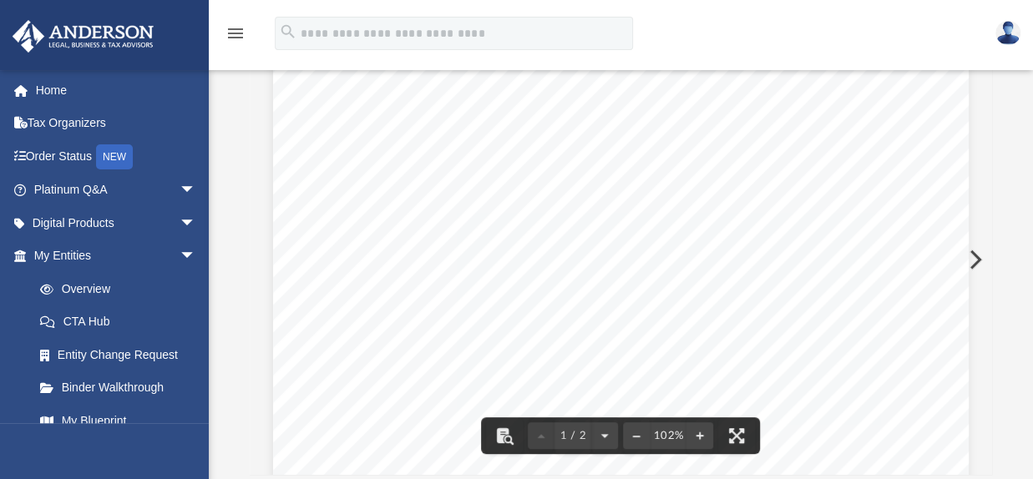
scroll to position [0, 0]
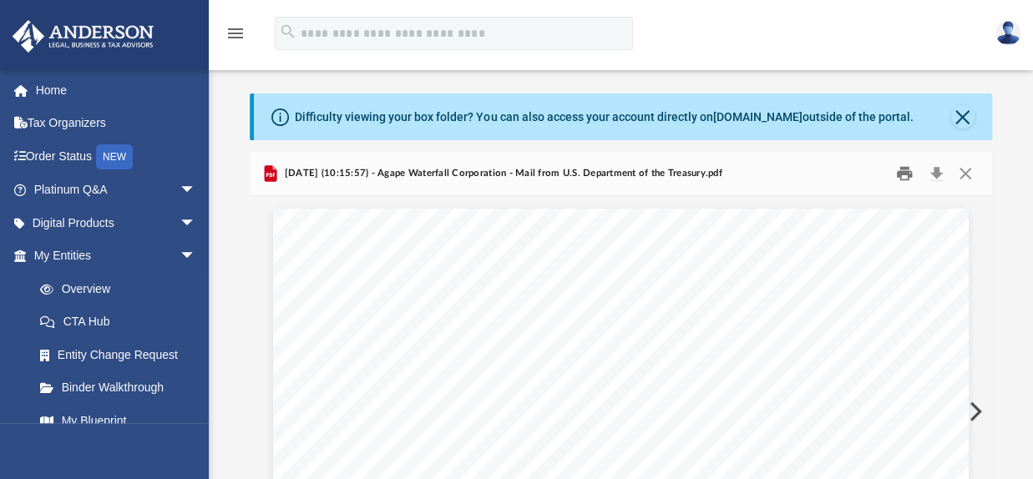
click at [896, 183] on button "Print" at bounding box center [904, 174] width 33 height 26
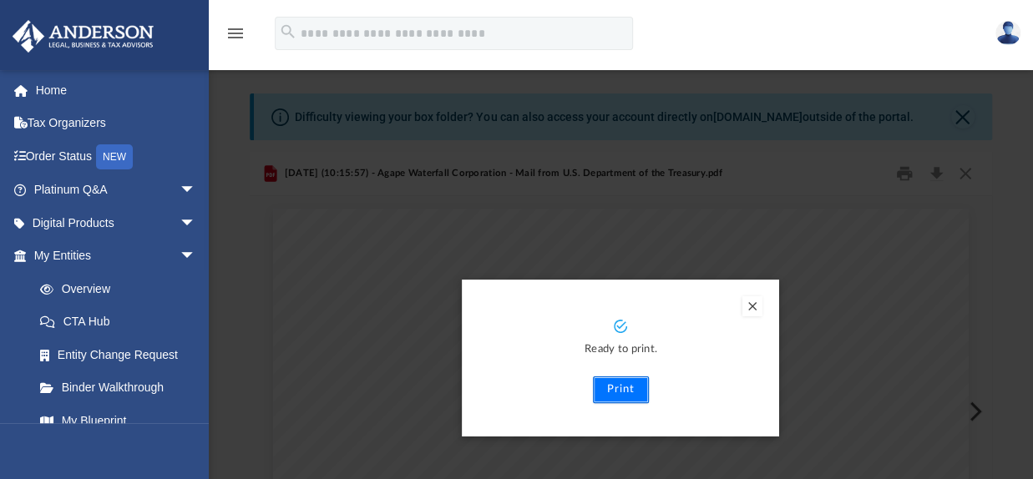
click at [625, 386] on button "Print" at bounding box center [621, 390] width 56 height 27
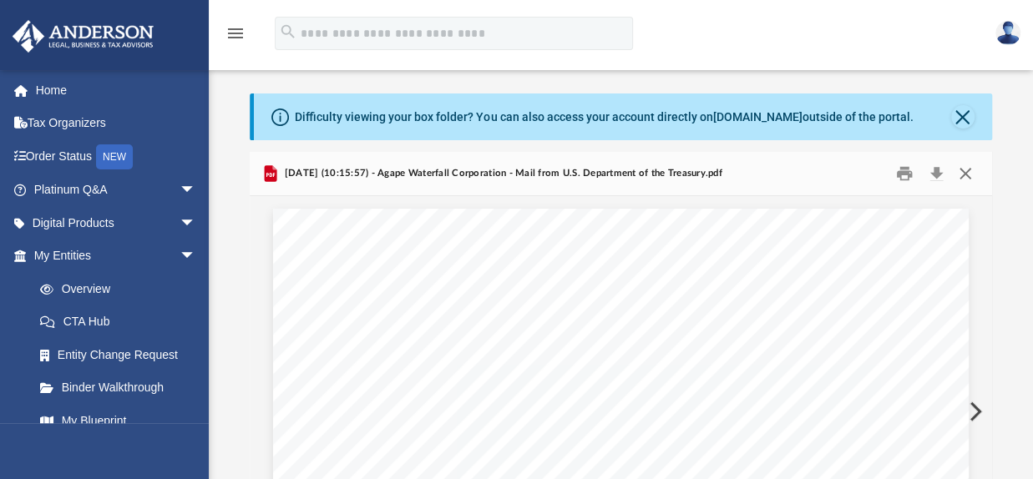
click at [963, 173] on button "Close" at bounding box center [965, 174] width 30 height 26
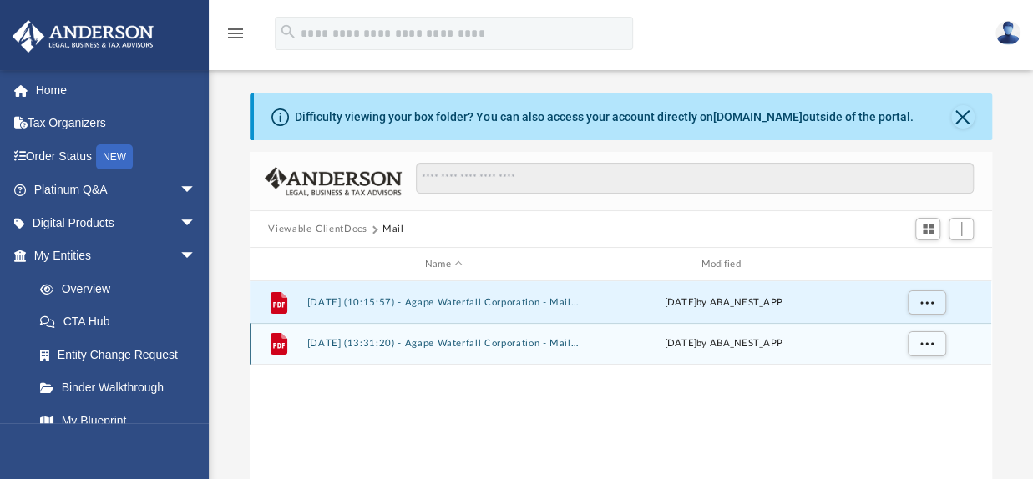
click at [452, 337] on div "File 2025.06.05 (13:31:20) - Agape Waterfall Corporation - Mail from Franchise …" at bounding box center [621, 344] width 742 height 42
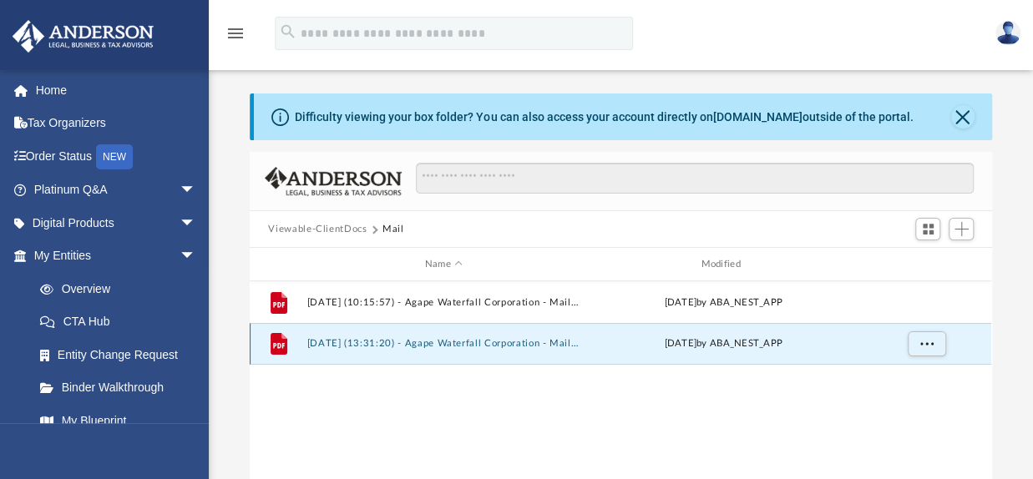
click at [466, 348] on button "2025.06.05 (13:31:20) - Agape Waterfall Corporation - Mail from Franchise Tax B…" at bounding box center [443, 343] width 273 height 11
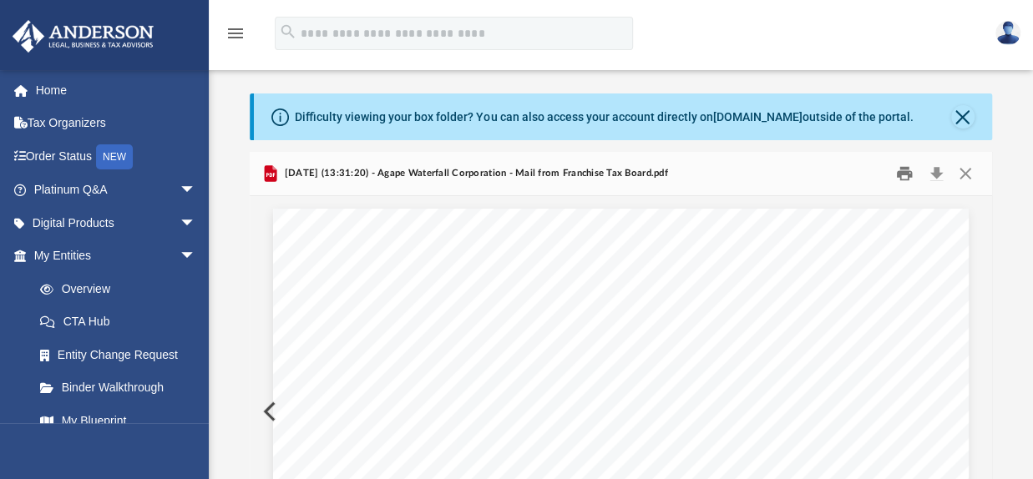
click at [897, 167] on button "Print" at bounding box center [904, 174] width 33 height 26
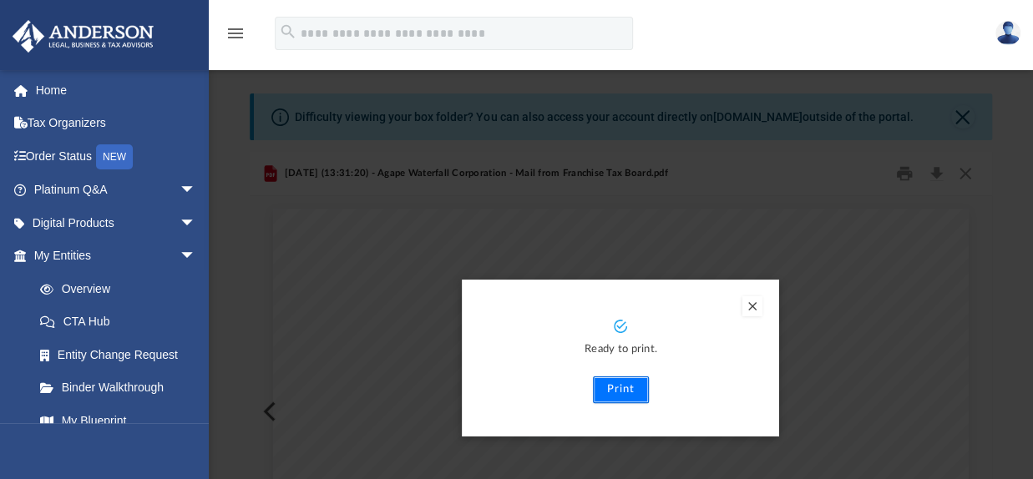
click at [628, 385] on button "Print" at bounding box center [621, 390] width 56 height 27
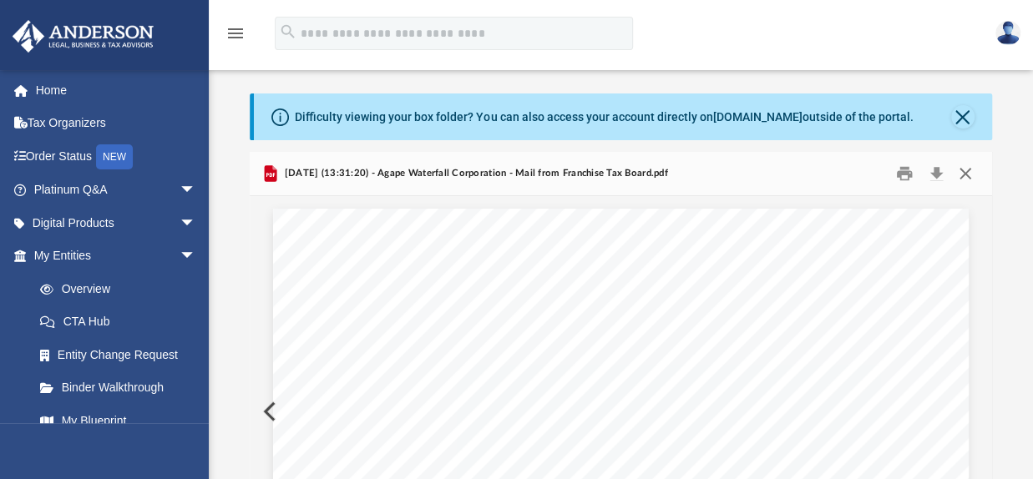
click at [972, 170] on button "Close" at bounding box center [965, 174] width 30 height 26
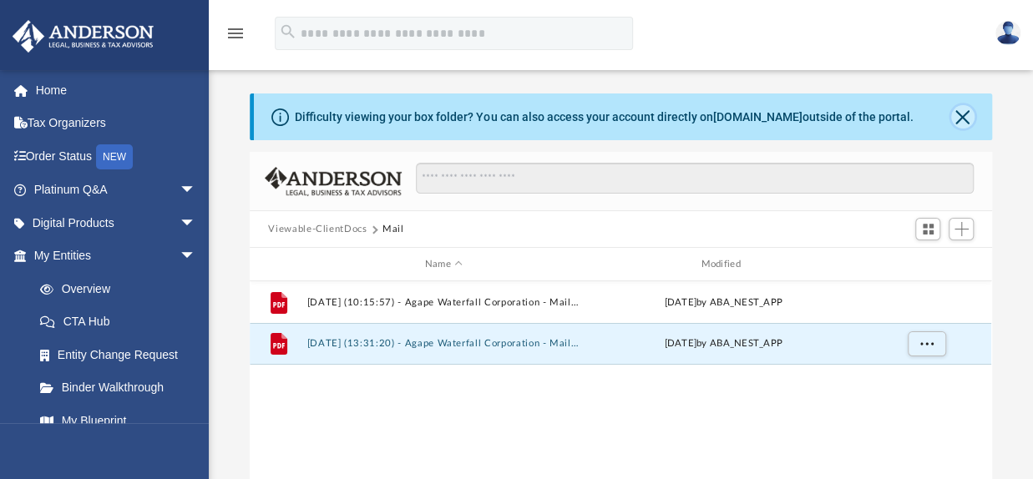
click at [960, 114] on button "Close" at bounding box center [962, 116] width 23 height 23
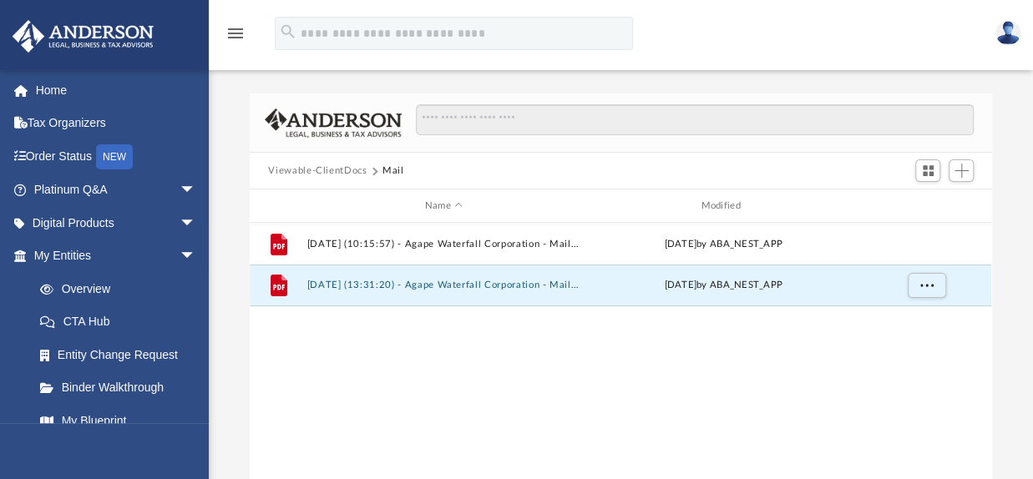
click at [343, 171] on button "Viewable-ClientDocs" at bounding box center [317, 171] width 99 height 15
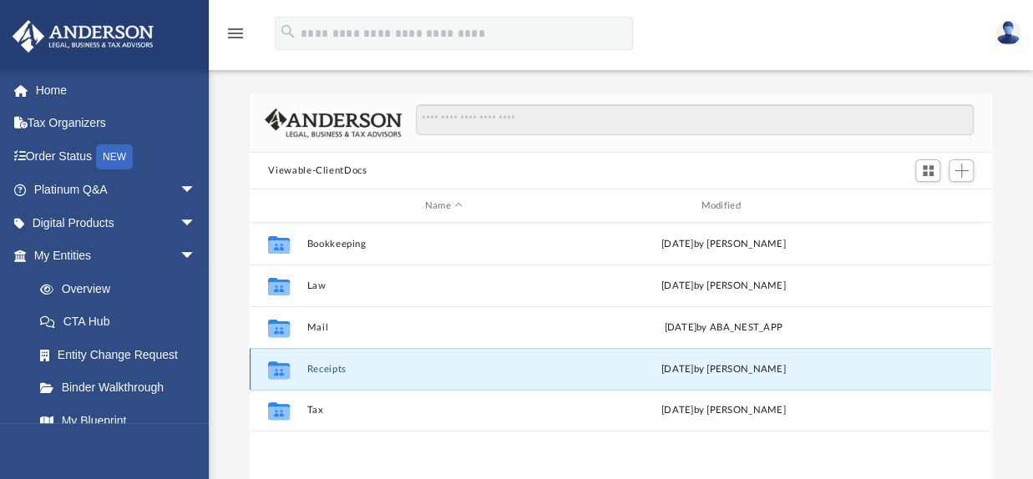
click at [332, 364] on button "Receipts" at bounding box center [443, 369] width 273 height 11
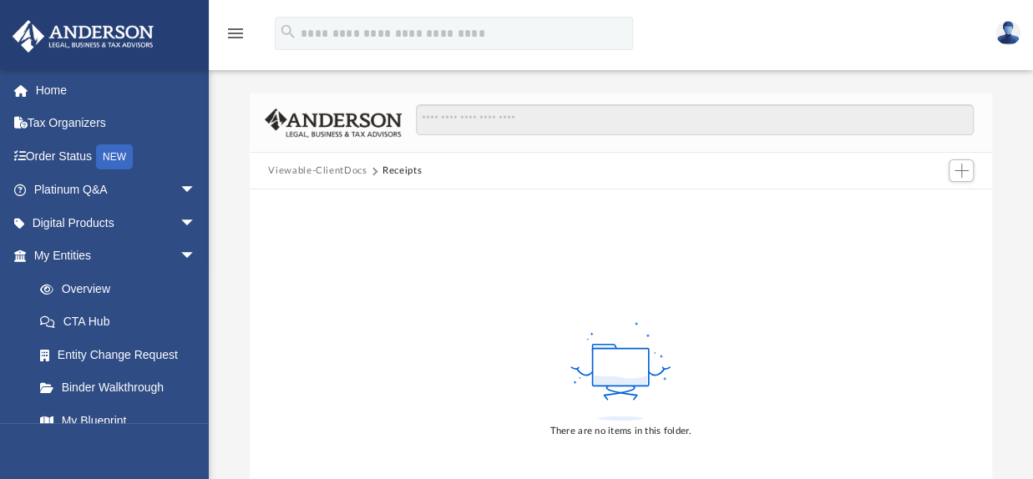
click at [337, 165] on button "Viewable-ClientDocs" at bounding box center [317, 171] width 99 height 15
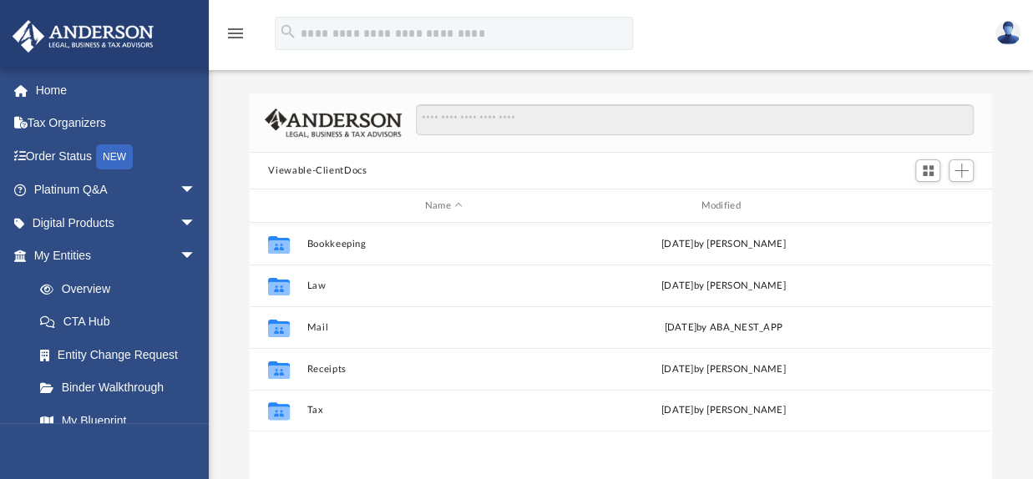
scroll to position [367, 728]
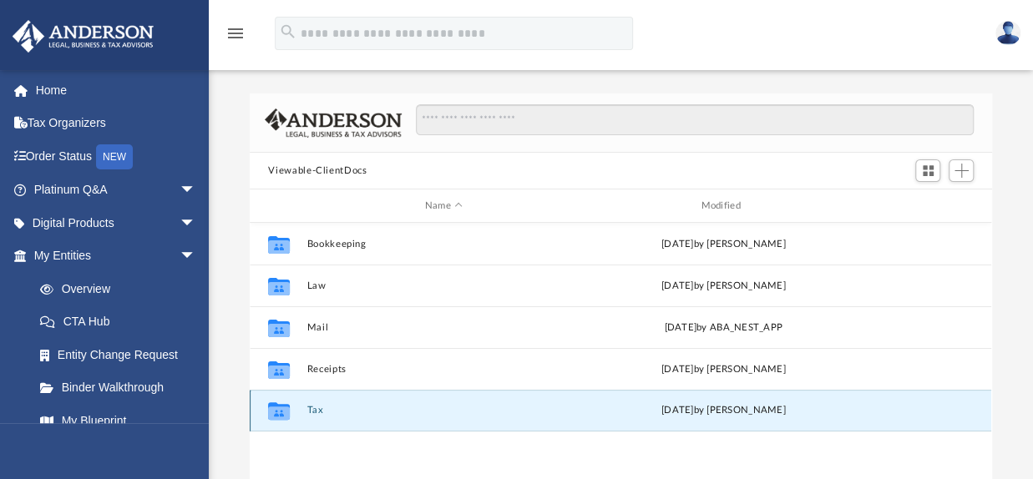
drag, startPoint x: 316, startPoint y: 414, endPoint x: 327, endPoint y: 414, distance: 11.7
click at [317, 414] on button "Tax" at bounding box center [443, 410] width 273 height 11
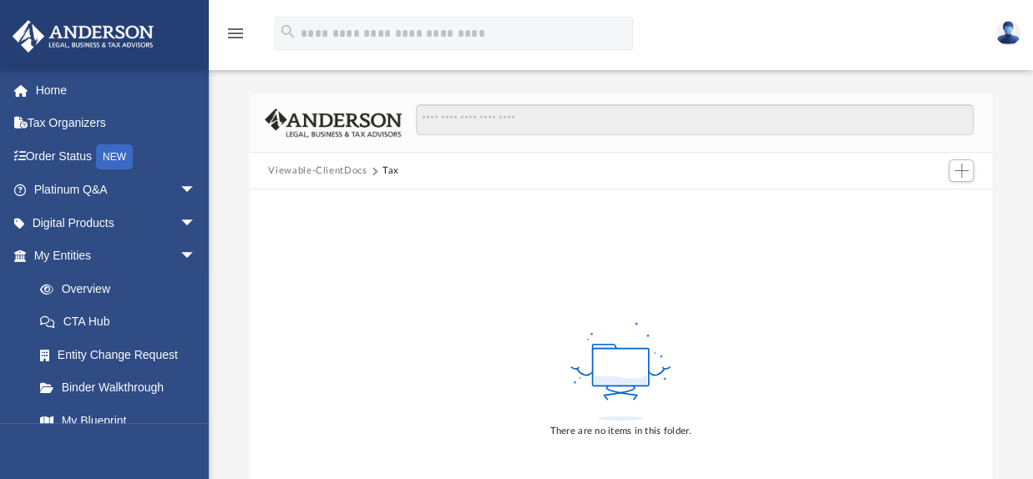
drag, startPoint x: 350, startPoint y: 174, endPoint x: 364, endPoint y: 183, distance: 16.9
click at [350, 175] on button "Viewable-ClientDocs" at bounding box center [317, 171] width 99 height 15
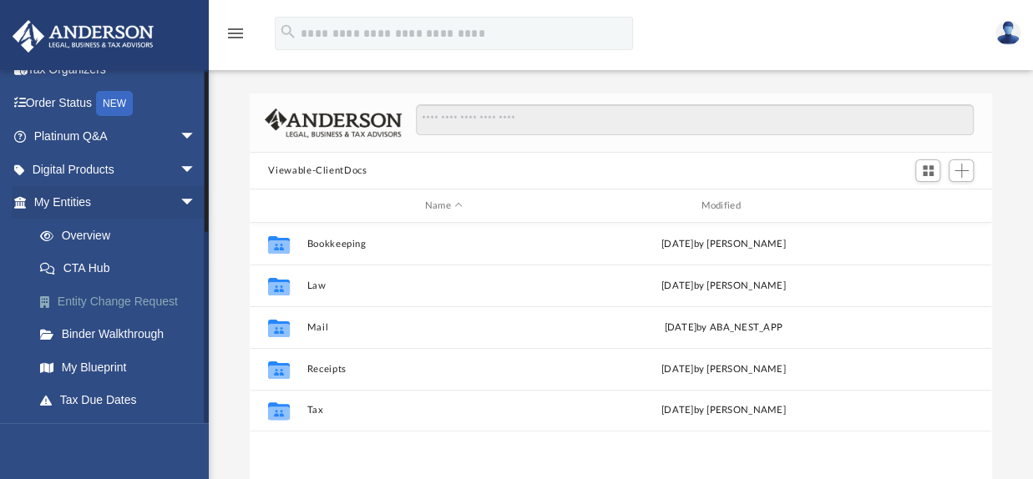
scroll to position [167, 0]
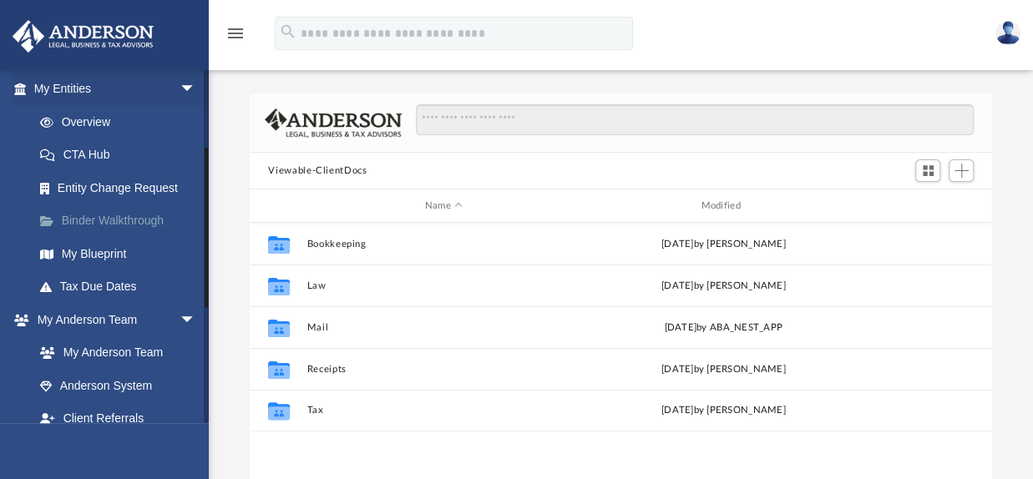
click at [128, 228] on link "Binder Walkthrough" at bounding box center [122, 221] width 198 height 33
